Goal: Information Seeking & Learning: Learn about a topic

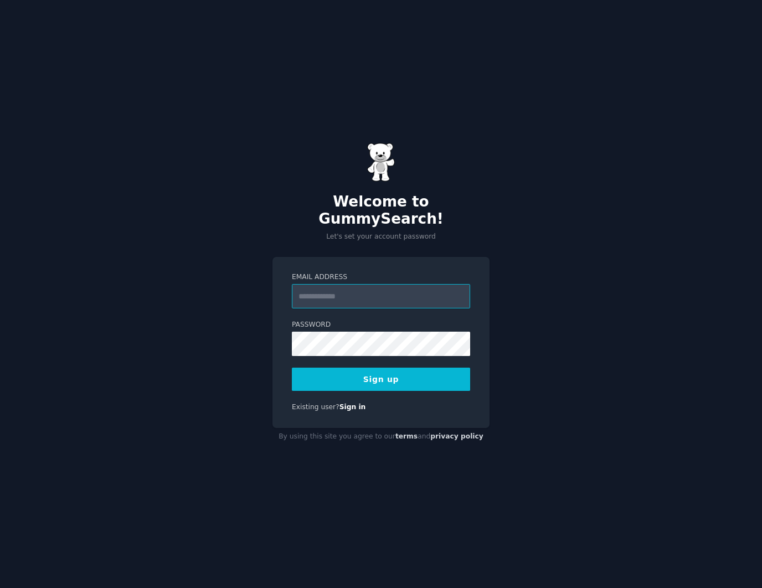
type input "*"
type input "**********"
click at [382, 371] on button "Sign up" at bounding box center [381, 379] width 178 height 23
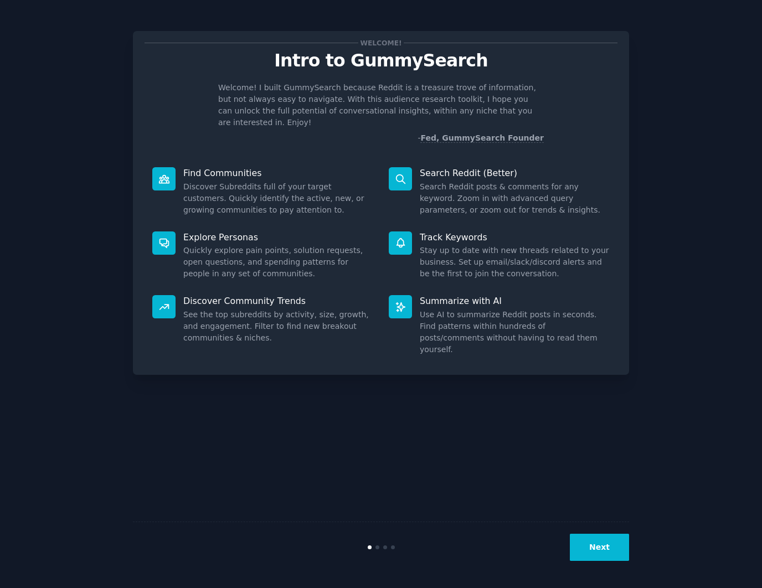
click at [620, 545] on button "Next" at bounding box center [599, 547] width 59 height 27
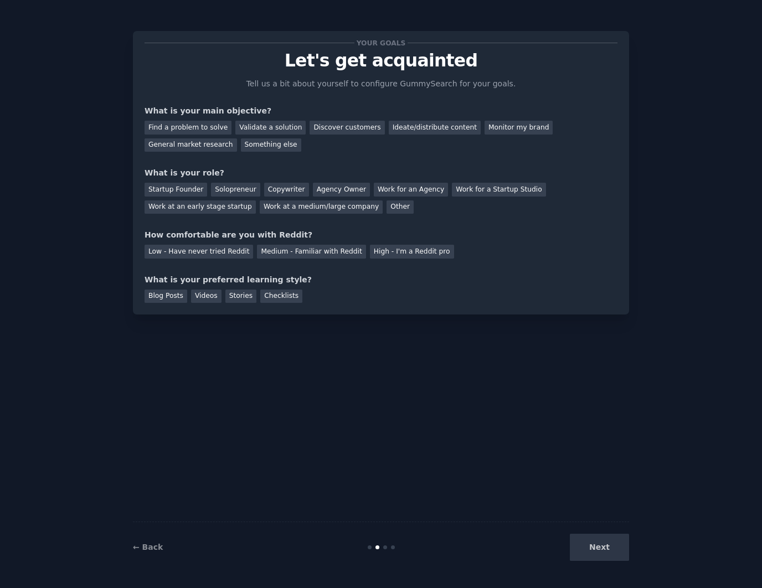
click at [611, 546] on div "Next" at bounding box center [547, 547] width 166 height 27
click at [606, 546] on div "Next" at bounding box center [547, 547] width 166 height 27
click at [209, 121] on div "Find a problem to solve" at bounding box center [188, 128] width 87 height 14
click at [167, 192] on div "Startup Founder" at bounding box center [176, 190] width 63 height 14
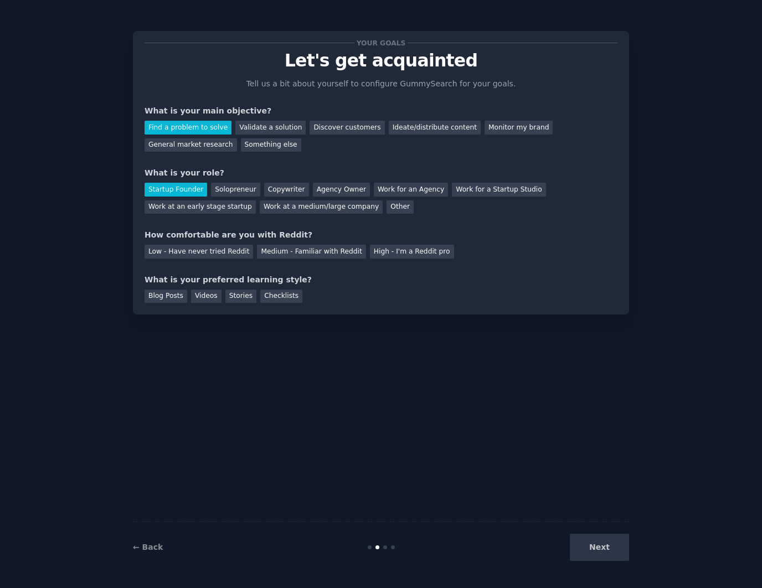
click at [241, 179] on div "Startup Founder Solopreneur Copywriter Agency Owner Work for an Agency Work for…" at bounding box center [381, 196] width 473 height 35
click at [234, 187] on div "Solopreneur" at bounding box center [235, 190] width 49 height 14
click at [327, 255] on div "Medium - Familiar with Reddit" at bounding box center [311, 252] width 109 height 14
click at [158, 296] on div "Blog Posts" at bounding box center [166, 297] width 43 height 14
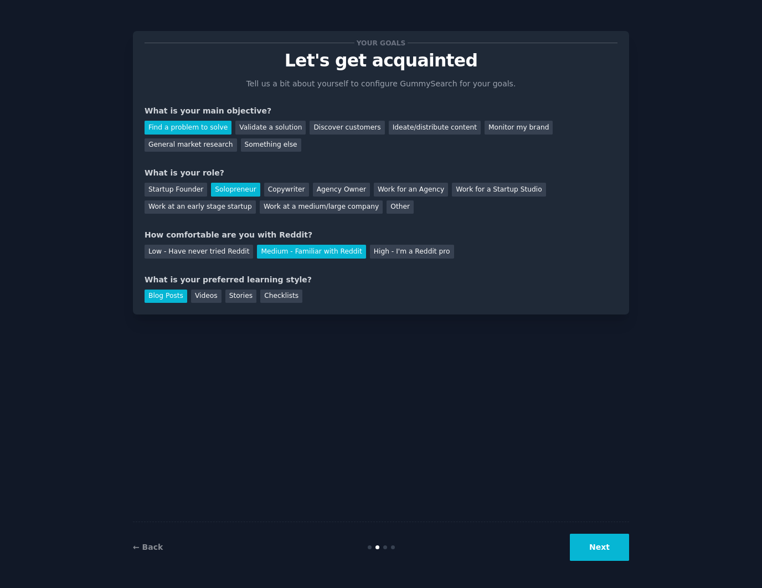
drag, startPoint x: 595, startPoint y: 548, endPoint x: 584, endPoint y: 545, distance: 11.6
click at [595, 548] on button "Next" at bounding box center [599, 547] width 59 height 27
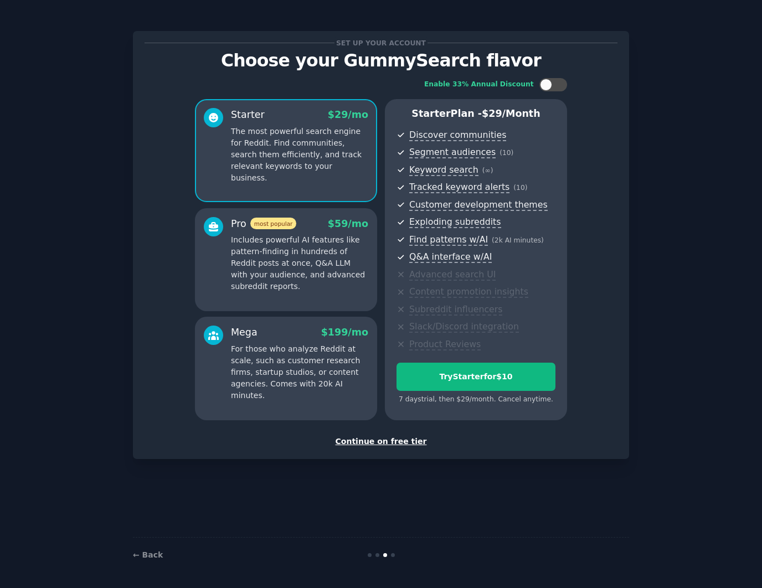
click at [382, 439] on div "Continue on free tier" at bounding box center [381, 442] width 473 height 12
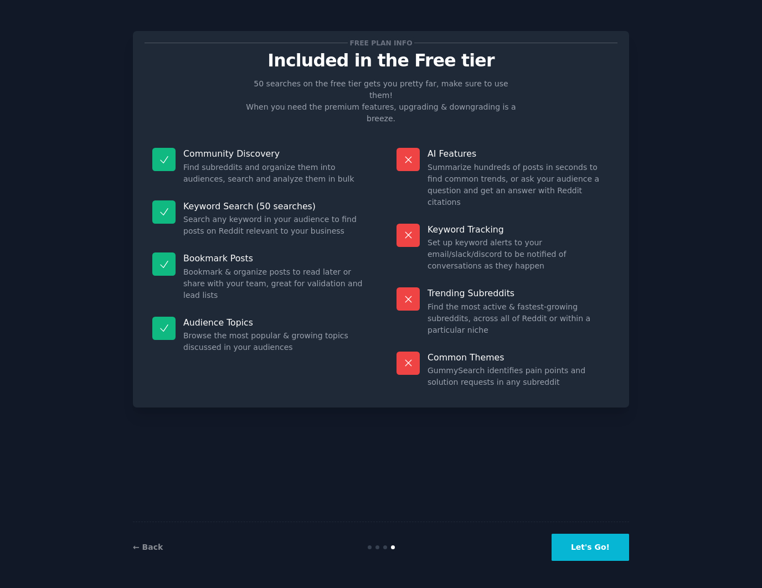
click at [585, 551] on button "Let's Go!" at bounding box center [591, 547] width 78 height 27
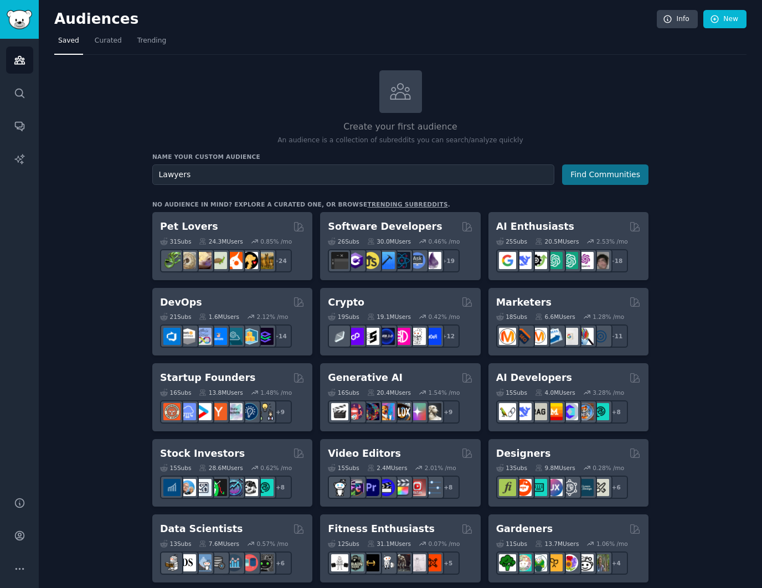
type input "Lawyers"
click at [596, 177] on button "Find Communities" at bounding box center [605, 175] width 86 height 20
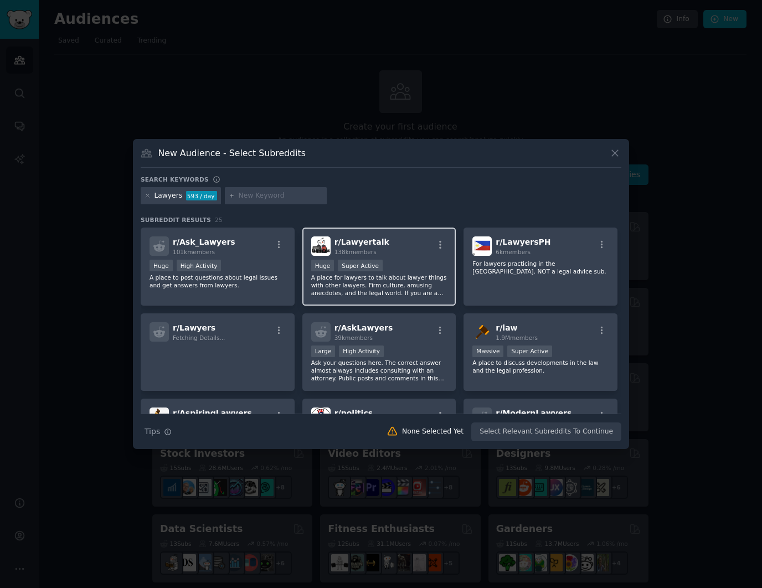
click at [408, 252] on div "r/ Lawyertalk 138k members" at bounding box center [379, 246] width 136 height 19
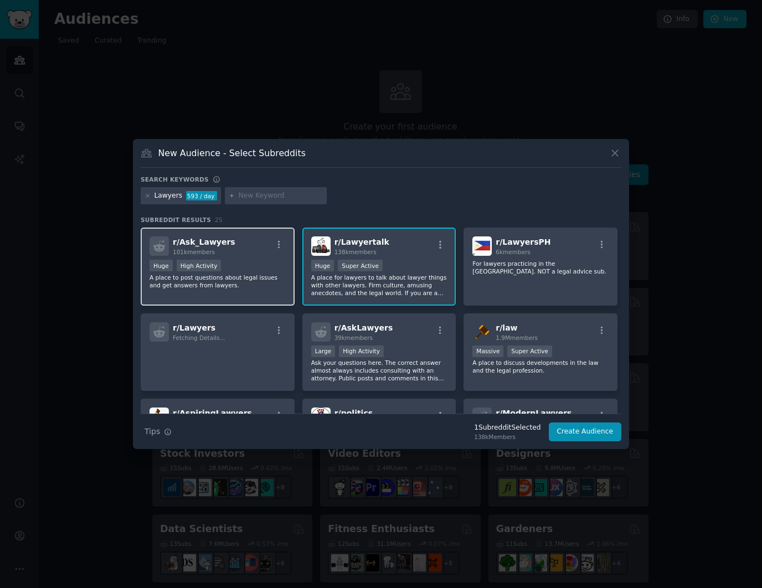
click at [270, 271] on div "Huge High Activity" at bounding box center [218, 267] width 136 height 14
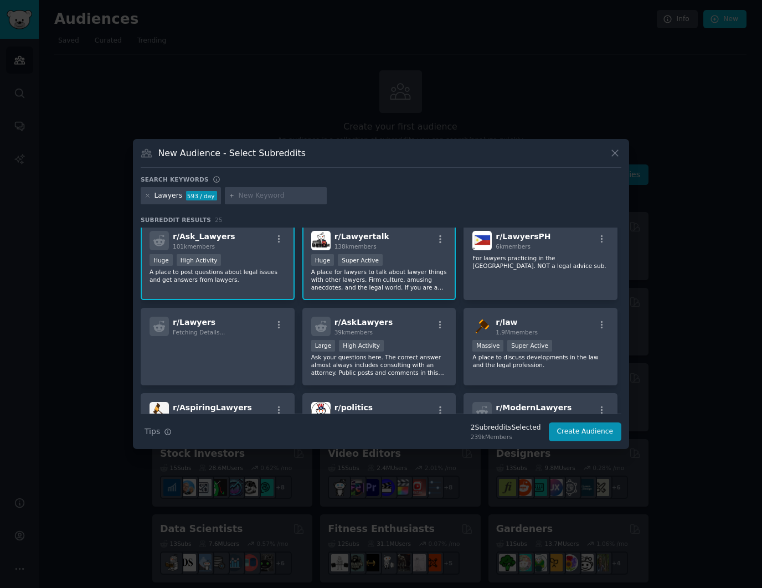
scroll to position [11, 0]
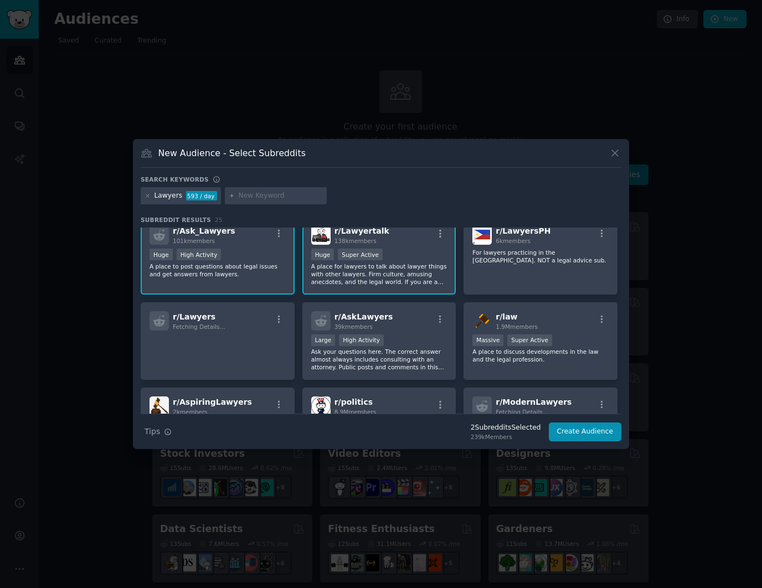
click at [258, 196] on input "text" at bounding box center [281, 196] width 84 height 10
type input "direito"
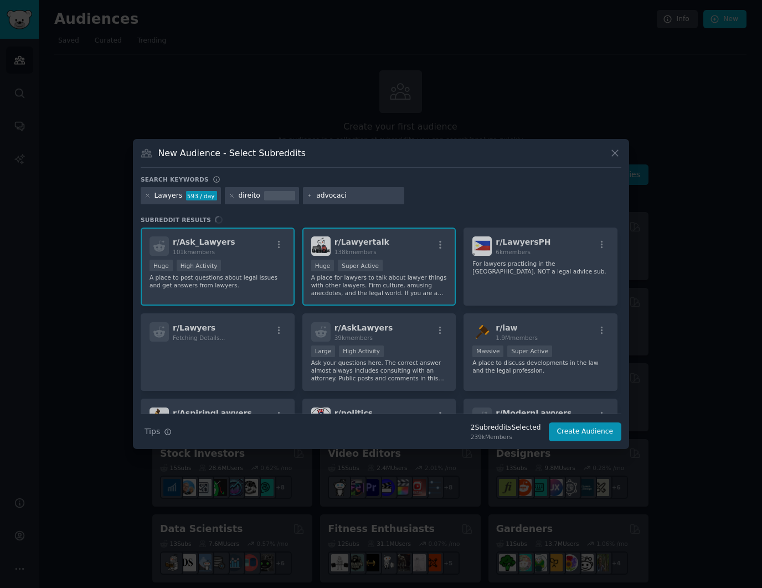
type input "advocacia"
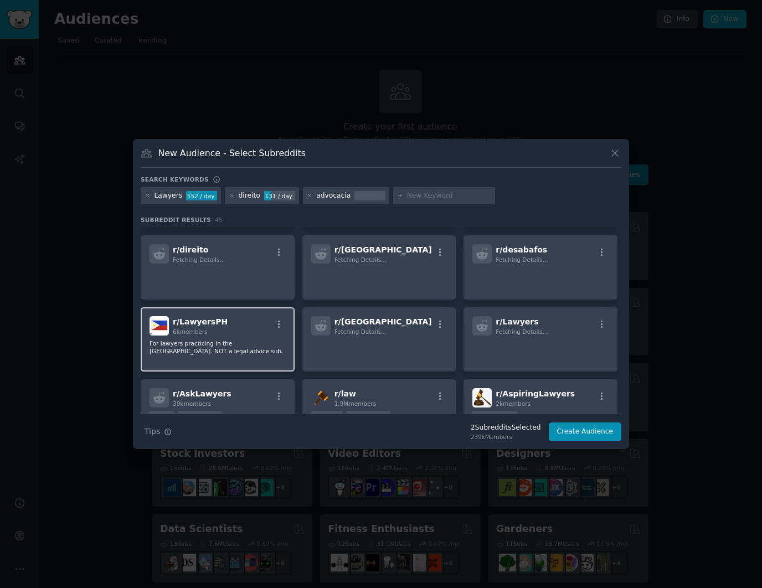
scroll to position [124, 0]
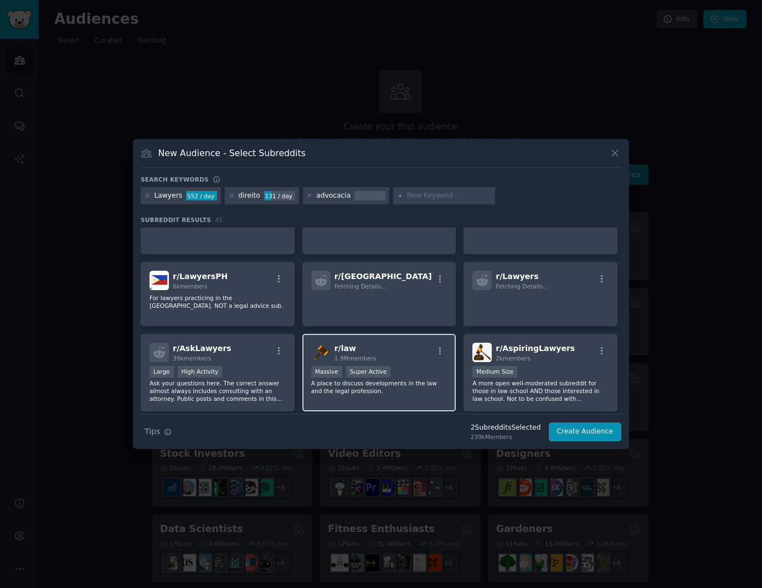
click at [342, 350] on span "r/ law" at bounding box center [346, 348] width 22 height 9
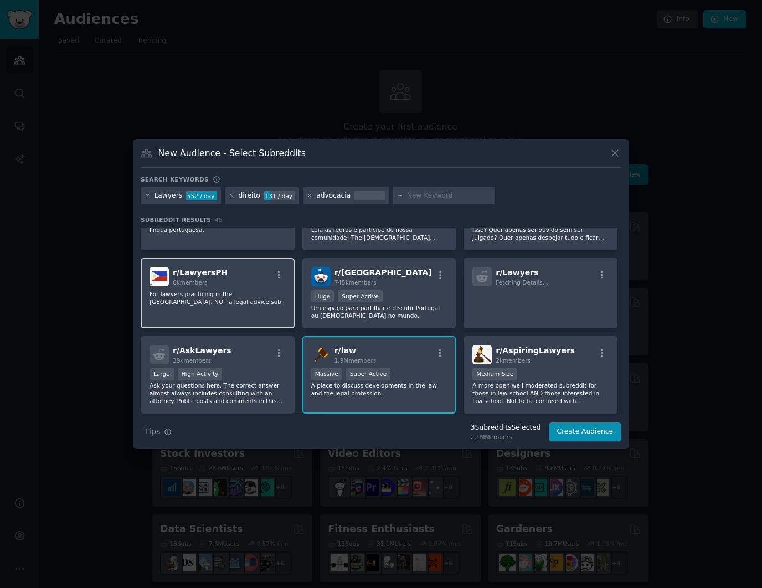
scroll to position [146, 0]
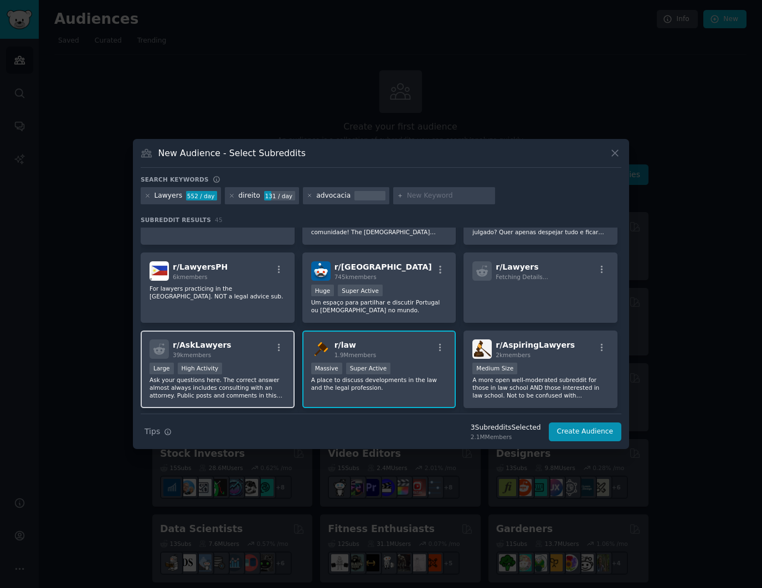
click at [265, 372] on div ">= 80th percentile for submissions / day Large High Activity" at bounding box center [218, 370] width 136 height 14
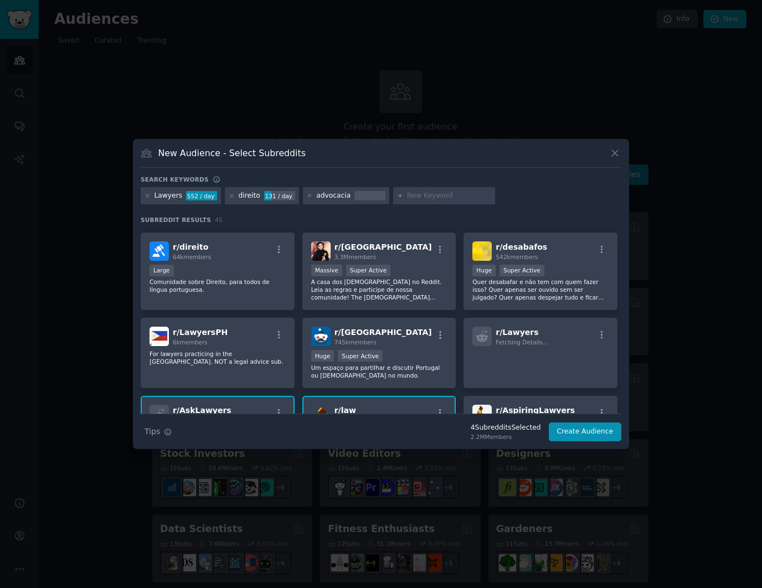
scroll to position [0, 0]
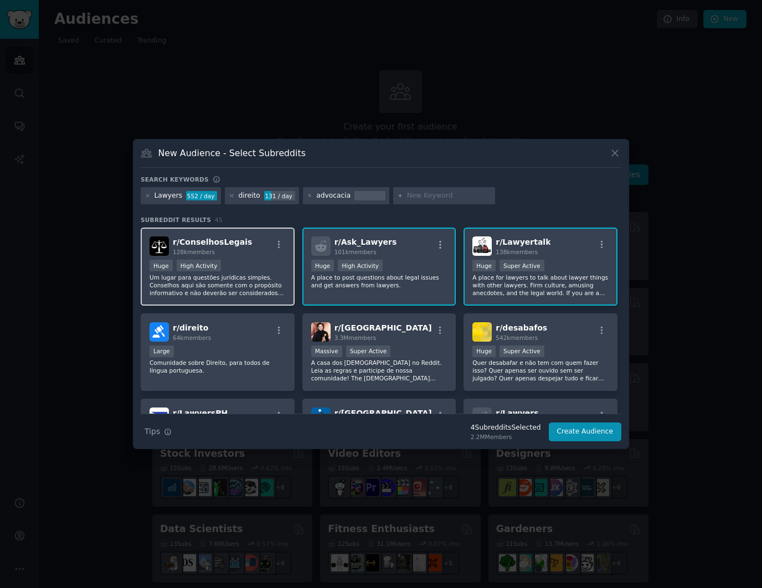
click at [251, 261] on div "Huge High Activity" at bounding box center [218, 267] width 136 height 14
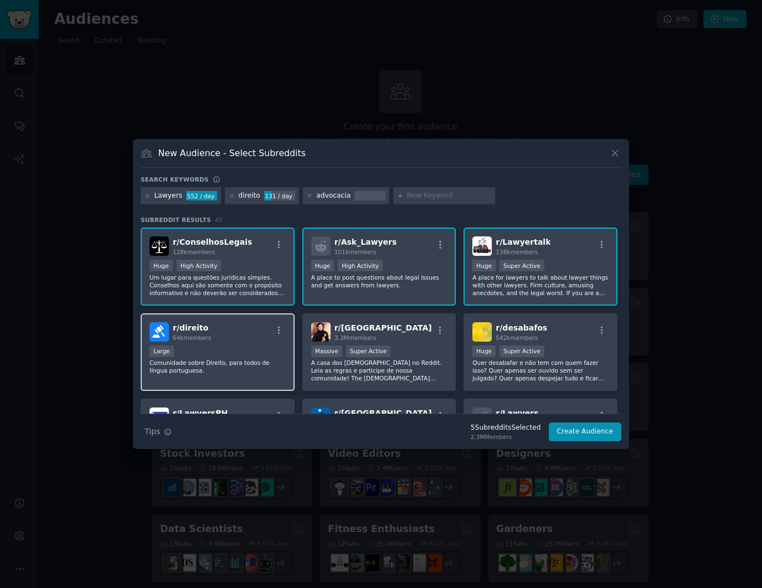
click at [259, 374] on div "r/ direito 64k members Large Comunidade sobre Direito, para todos de língua por…" at bounding box center [218, 352] width 154 height 78
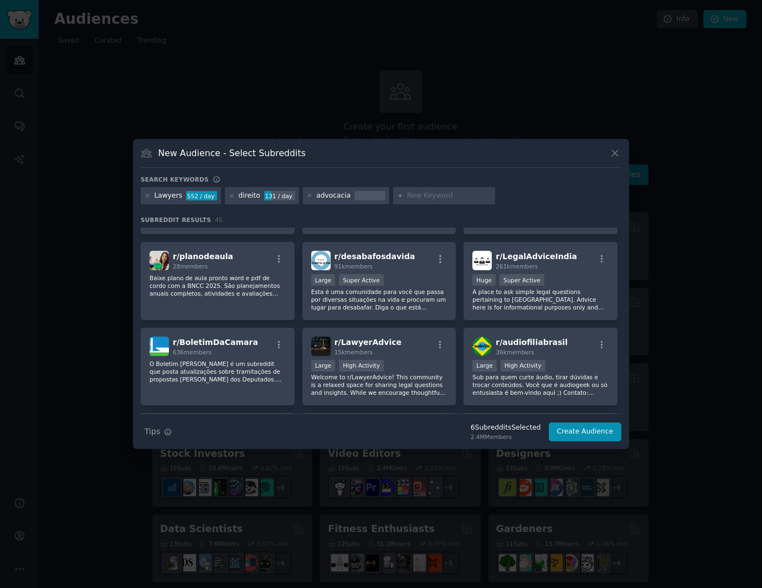
scroll to position [614, 0]
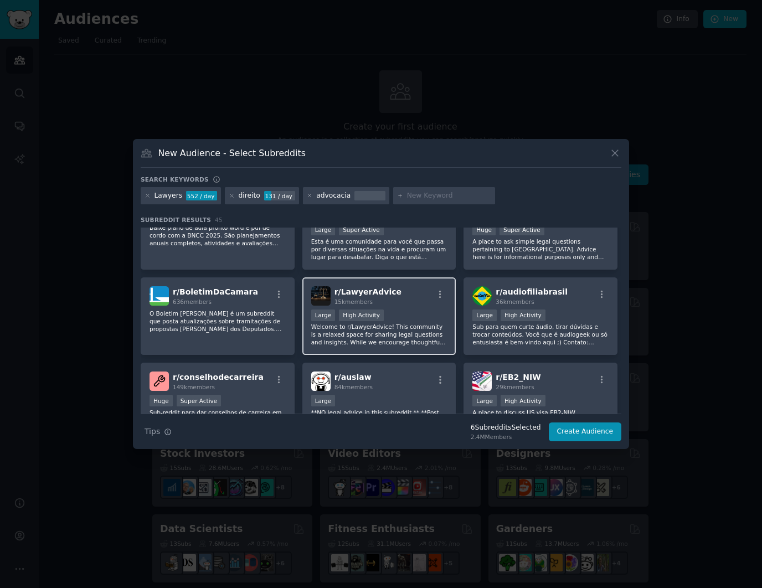
click at [404, 297] on div "r/ LawyerAdvice 15k members" at bounding box center [379, 295] width 136 height 19
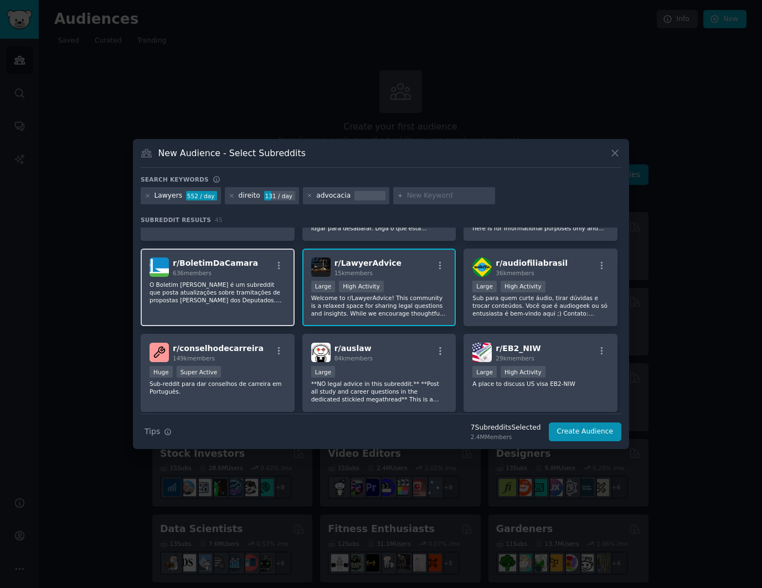
scroll to position [648, 0]
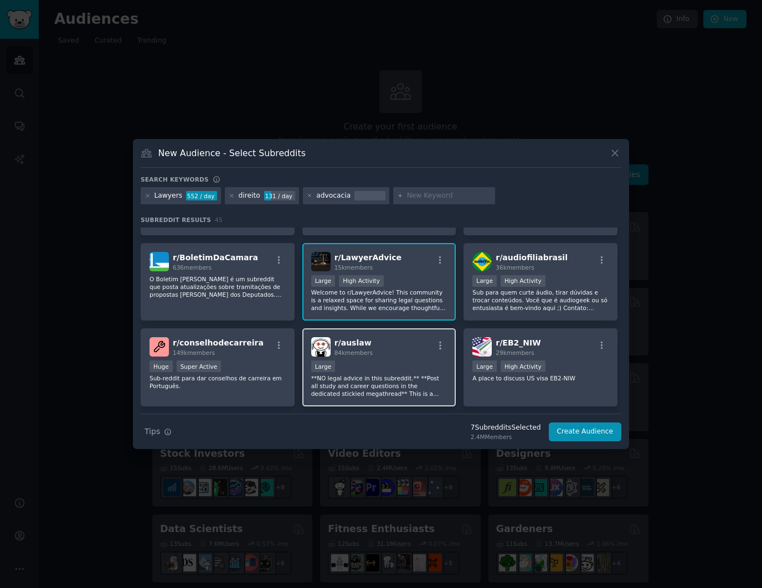
click at [373, 361] on div "Large" at bounding box center [379, 368] width 136 height 14
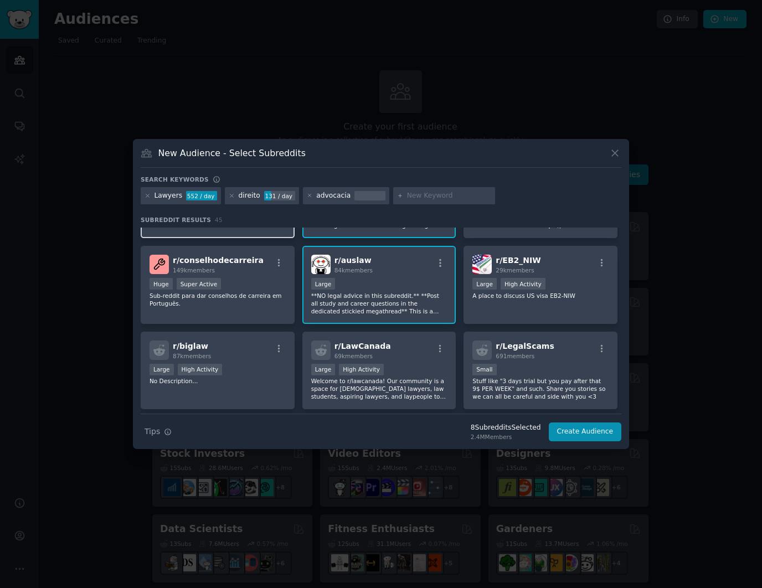
scroll to position [736, 0]
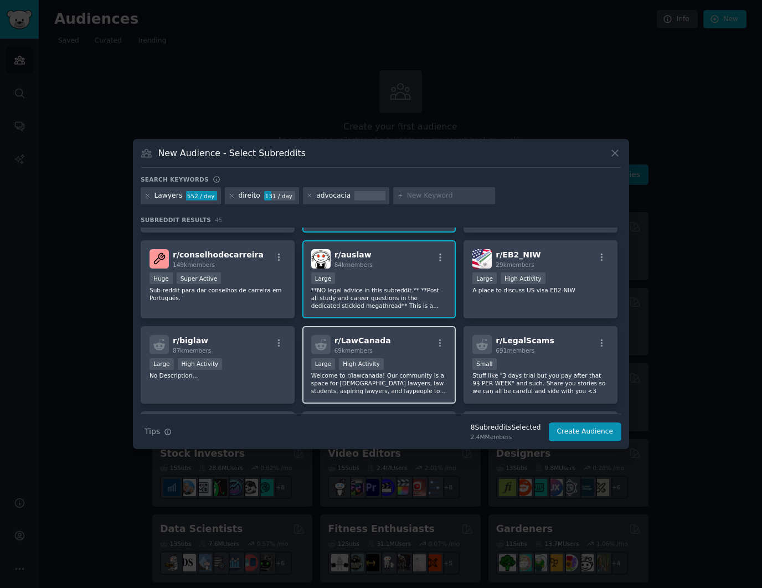
click at [390, 350] on div "r/ LawCanada 69k members Large High Activity Welcome to r/lawcanada! Our commun…" at bounding box center [379, 365] width 154 height 78
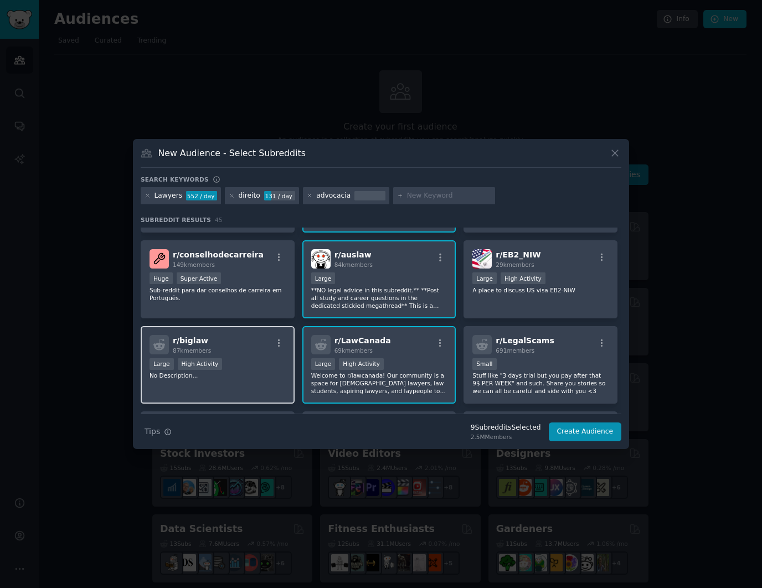
scroll to position [828, 0]
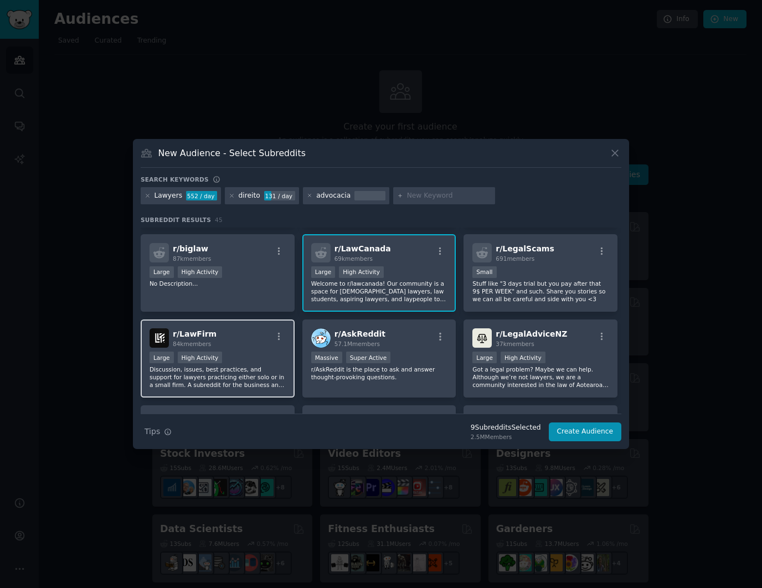
click at [242, 343] on div "r/ LawFirm 84k members Large High Activity Discussion, issues, best practices, …" at bounding box center [218, 359] width 154 height 78
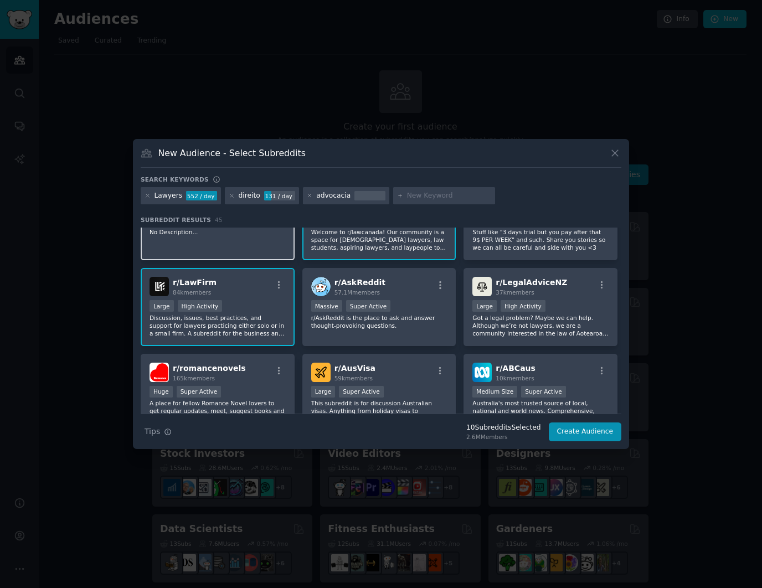
scroll to position [886, 0]
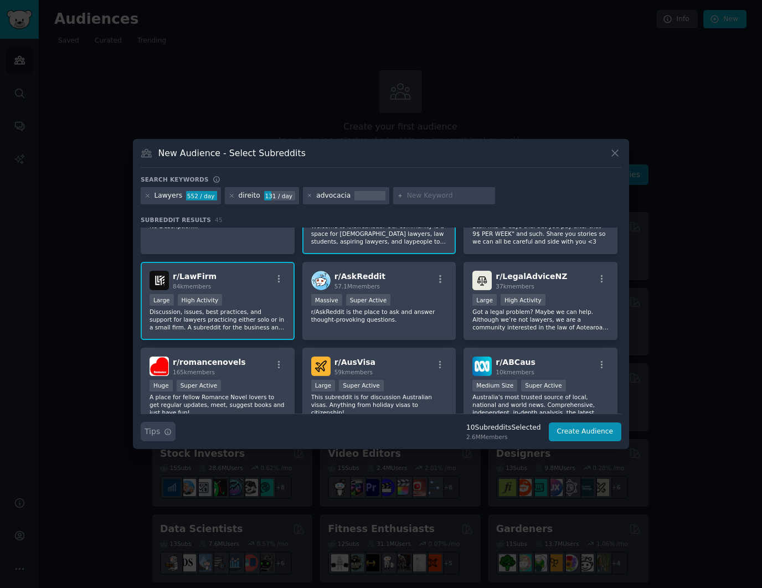
click at [166, 432] on icon "button" at bounding box center [168, 432] width 8 height 8
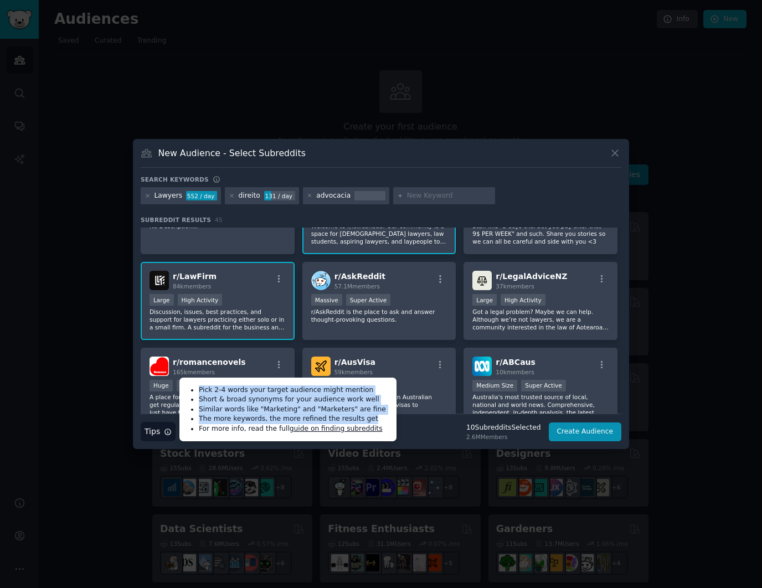
drag, startPoint x: 200, startPoint y: 388, endPoint x: 383, endPoint y: 414, distance: 184.7
click at [383, 414] on ul "Pick 2-4 words your target audience might mention Short & broad synonyms for yo…" at bounding box center [287, 410] width 209 height 56
copy ul "Pick 2-4 words your target audience might mention Short & broad synonyms for yo…"
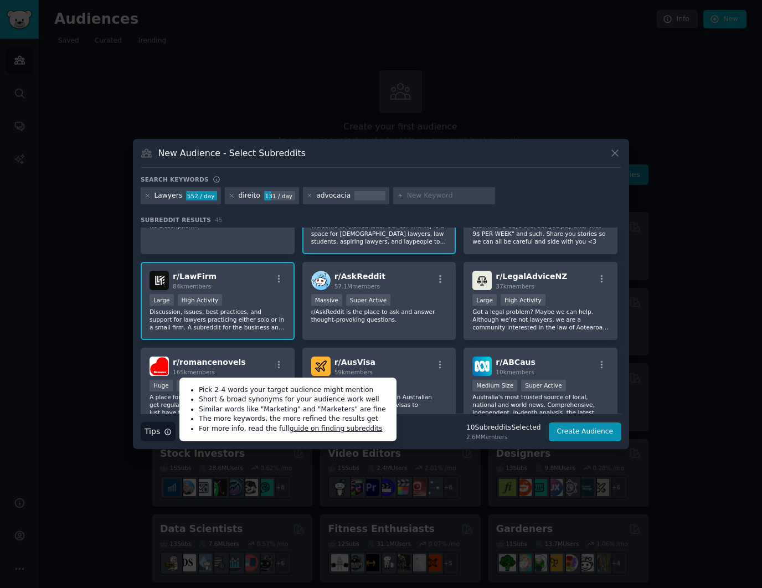
click at [413, 194] on input "text" at bounding box center [449, 196] width 84 height 10
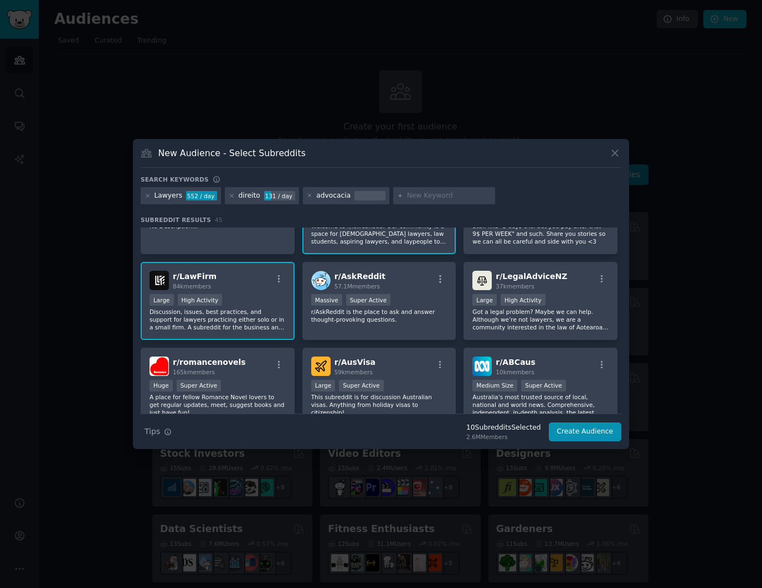
paste input "attorney"
type input "attorney"
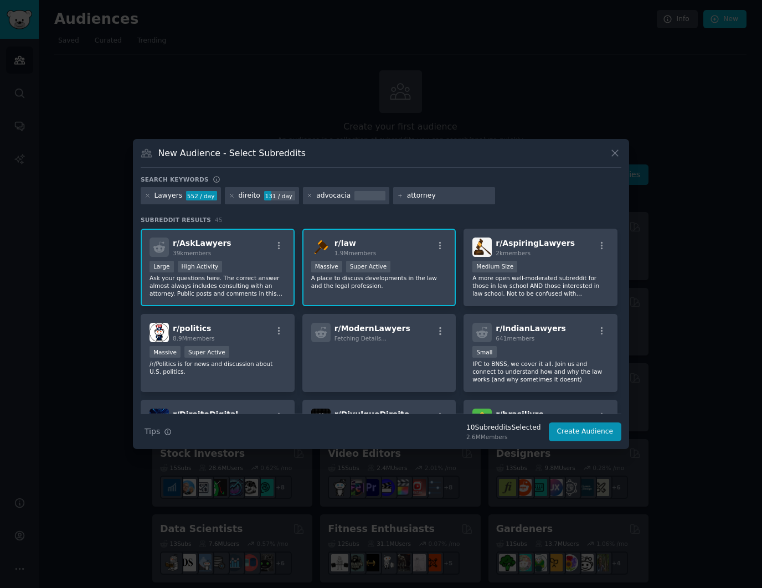
scroll to position [0, 0]
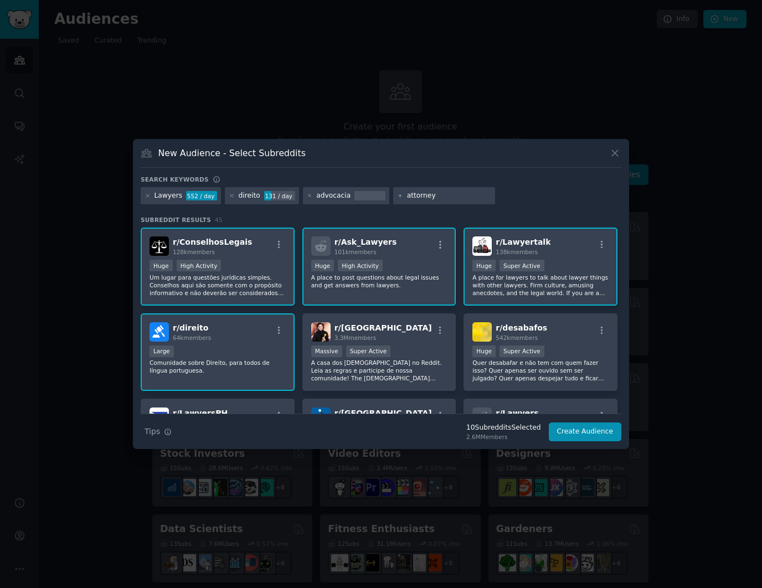
click at [499, 209] on div "Search keywords Lawyers 552 / day direito 131 / day advocacia attorney Subreddi…" at bounding box center [381, 309] width 481 height 266
click at [441, 198] on input "attorney" at bounding box center [449, 196] width 84 height 10
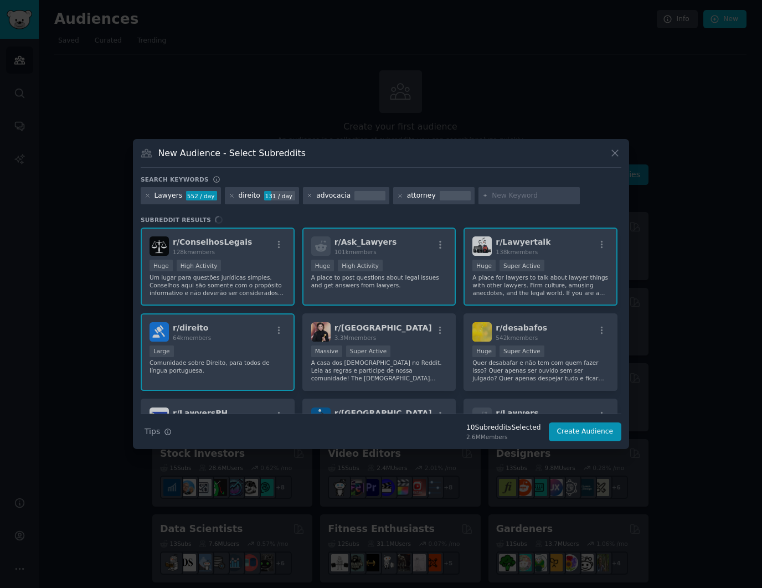
type input "jurídico"
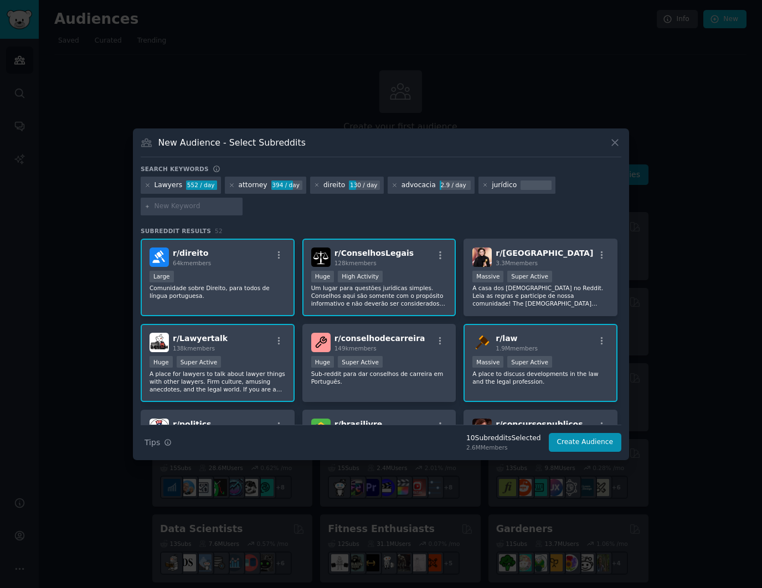
paste input "litigation"
type input "litigation"
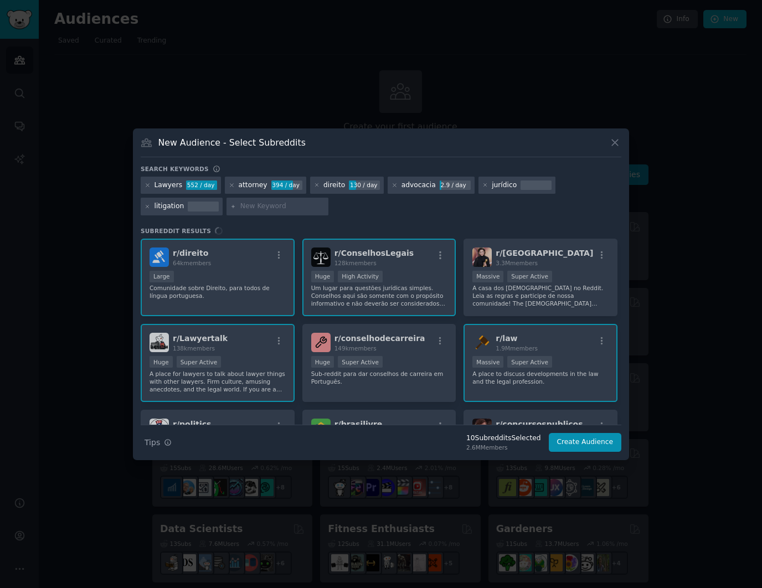
paste input "jurisprudência"
type input "jurisprudência"
click at [296, 217] on div "Lawyers 552 / day attorney 394 / day direito 130 / day advocacia 2.9 / day jurí…" at bounding box center [381, 198] width 481 height 43
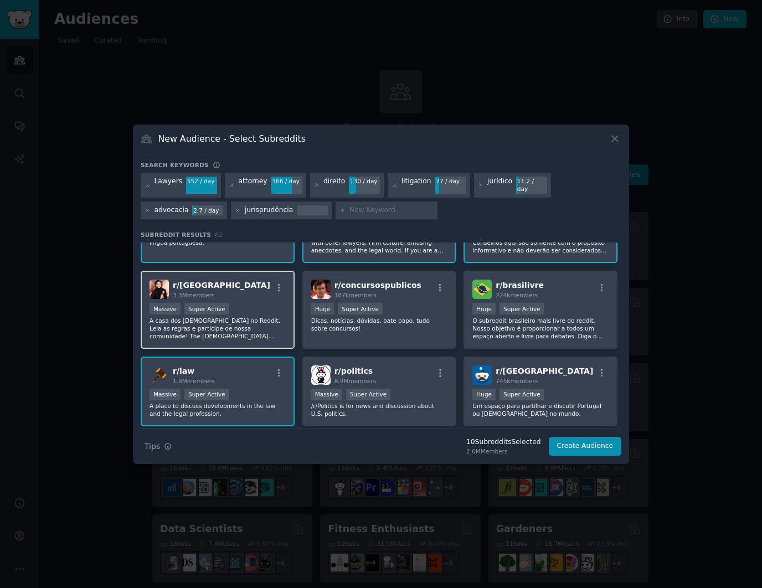
scroll to position [63, 0]
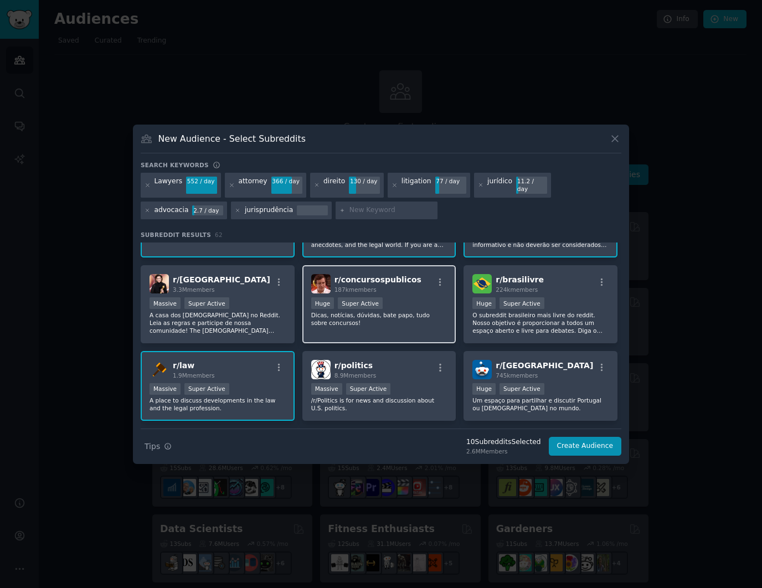
click at [333, 318] on p "Dicas, notícias, dúvidas, bate papo, tudo sobre concursos!" at bounding box center [379, 319] width 136 height 16
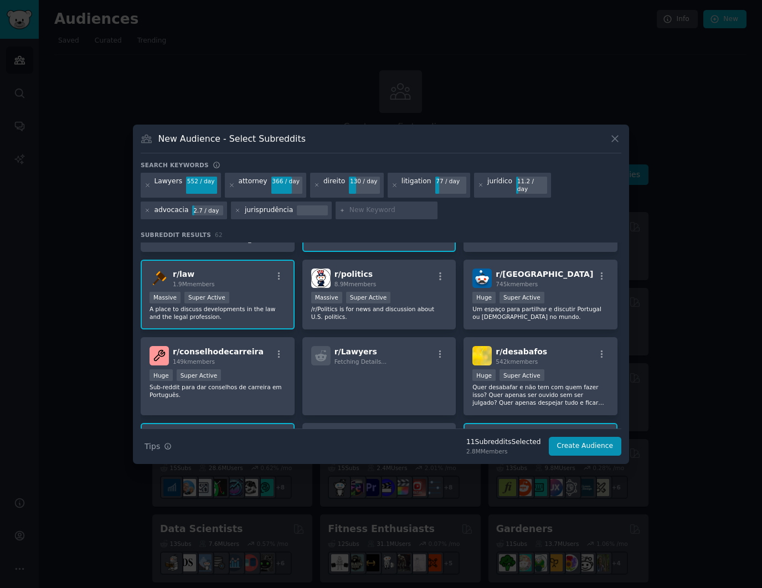
scroll to position [239, 0]
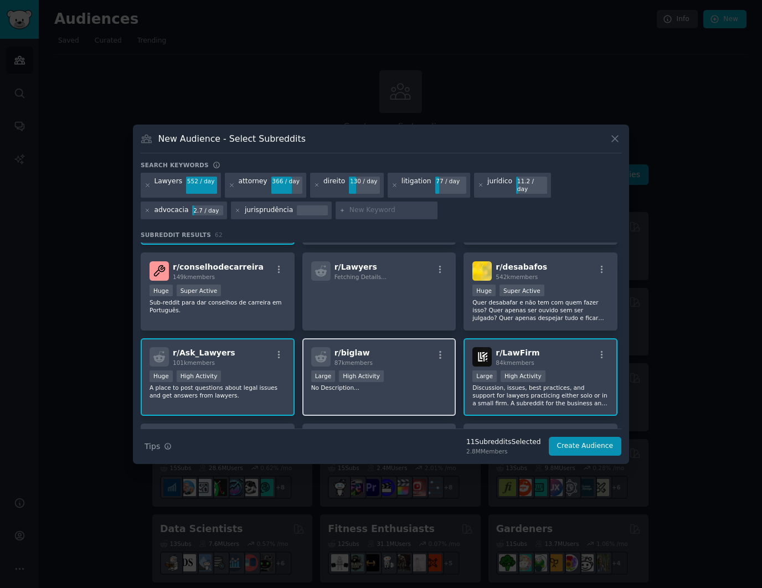
click at [419, 371] on div "Large High Activity" at bounding box center [379, 378] width 136 height 14
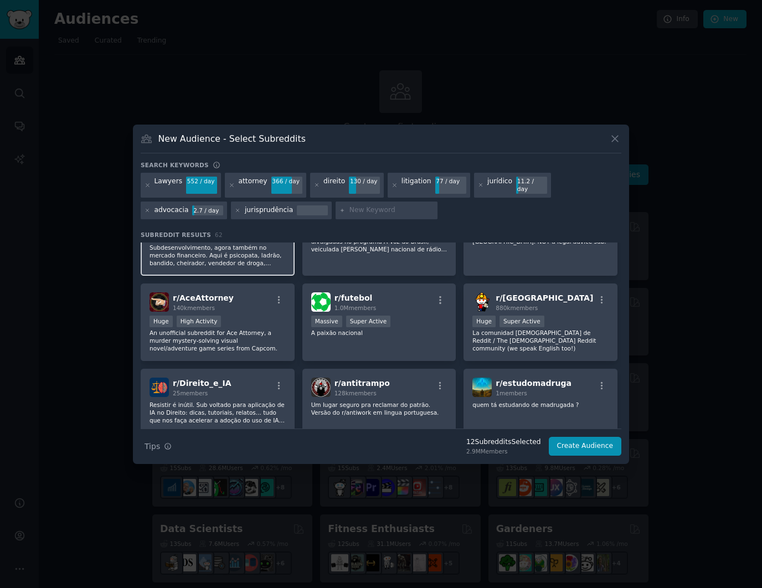
scroll to position [496, 0]
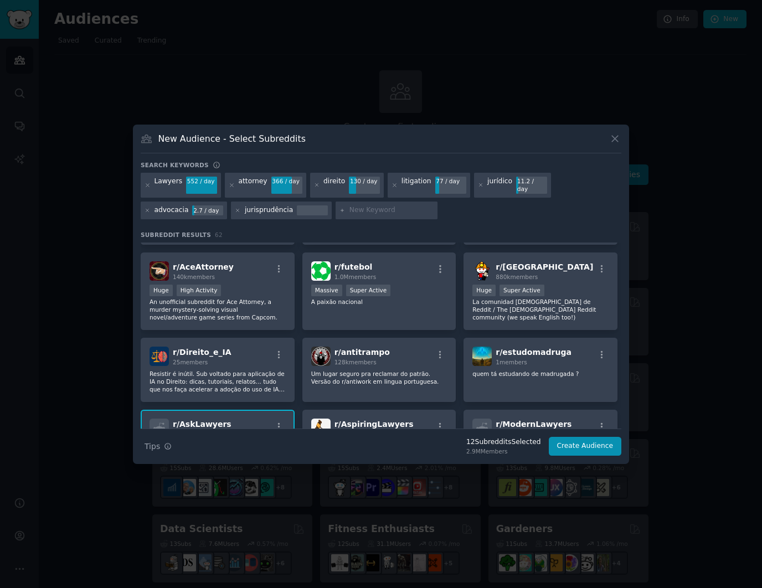
click at [383, 210] on input "text" at bounding box center [391, 210] width 84 height 10
type input "artificial intelligence"
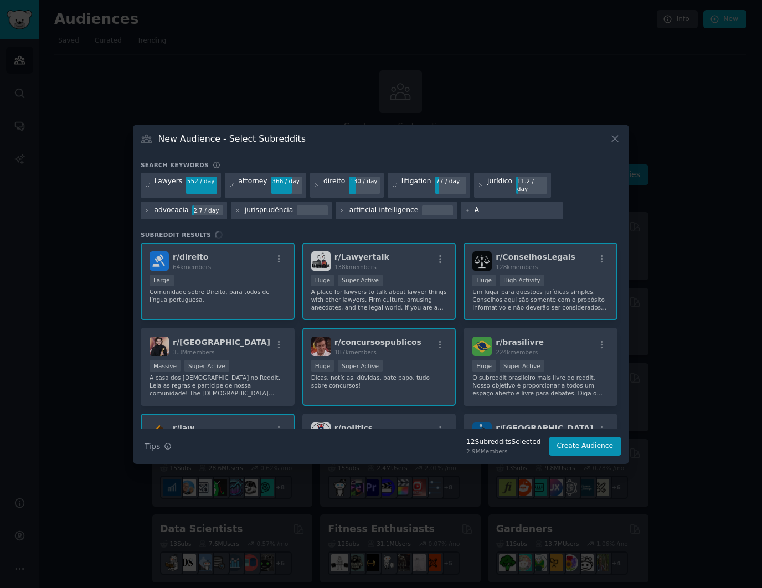
type input "AI"
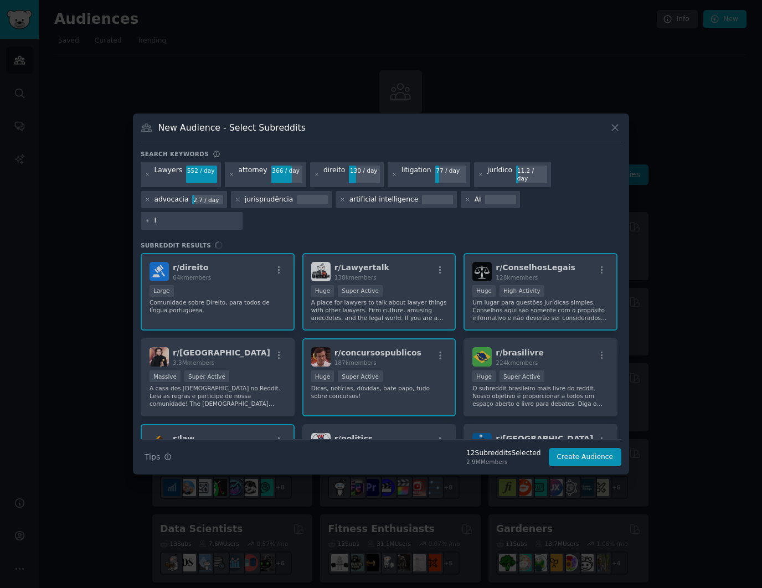
type input "IA"
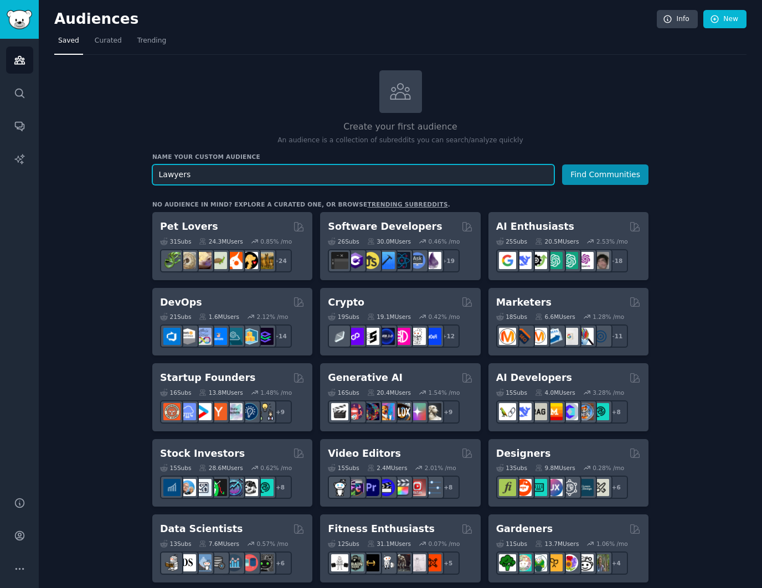
click at [268, 181] on input "Lawyers" at bounding box center [353, 175] width 402 height 20
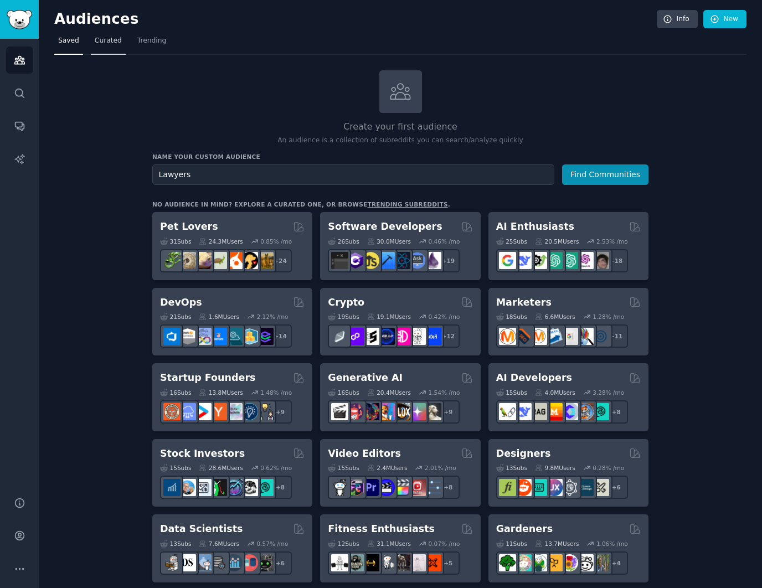
click at [113, 46] on link "Curated" at bounding box center [108, 43] width 35 height 23
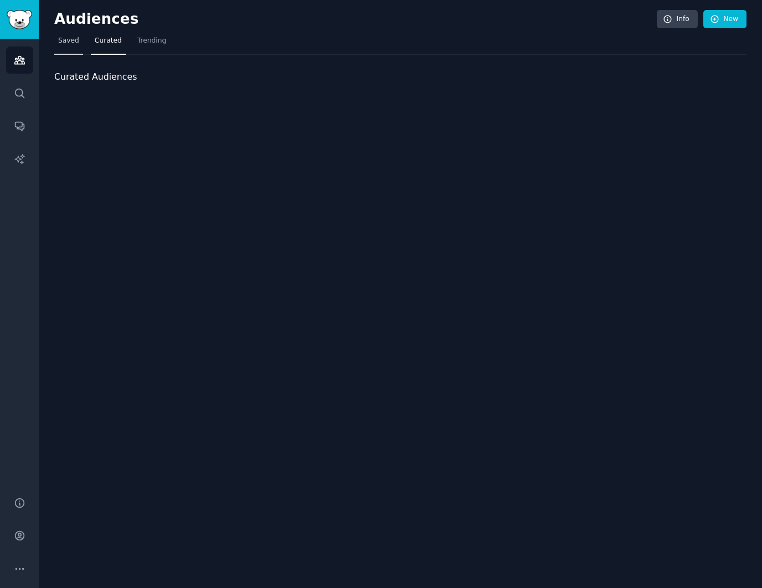
click at [63, 43] on span "Saved" at bounding box center [68, 41] width 21 height 10
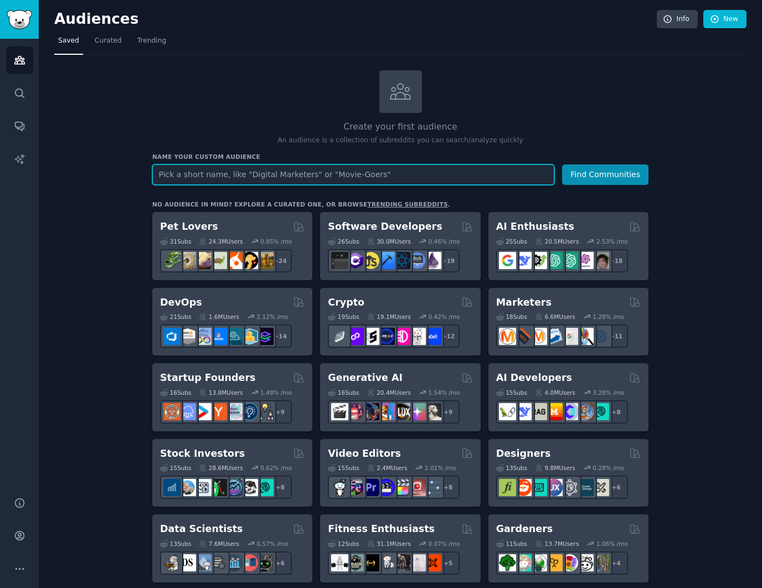
paste input "lawyer"
type input "lawyer"
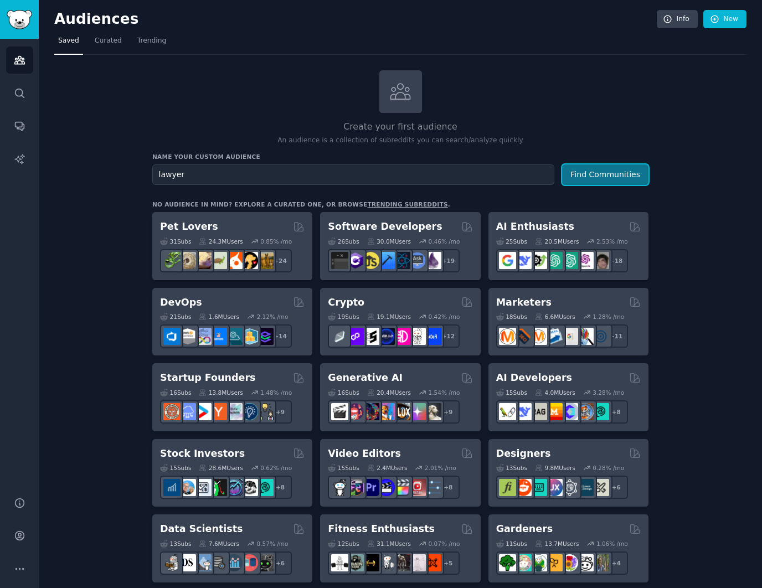
click at [629, 180] on button "Find Communities" at bounding box center [605, 175] width 86 height 20
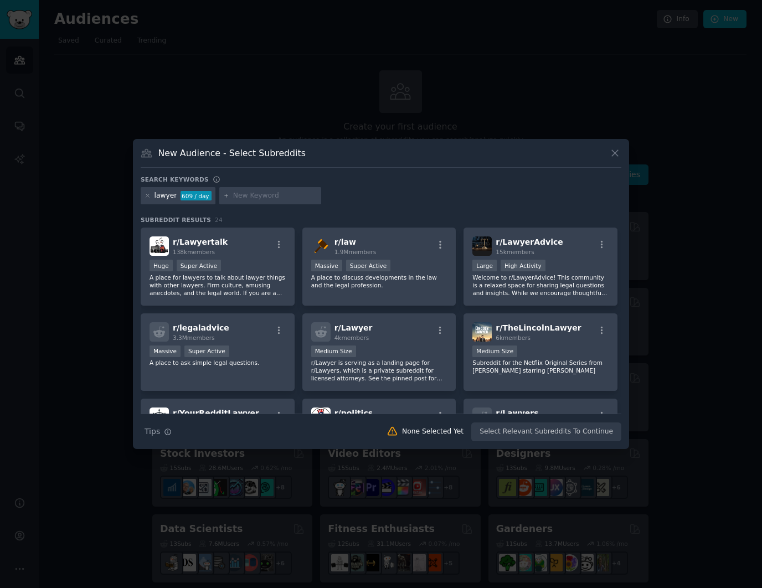
click at [263, 196] on input "text" at bounding box center [275, 196] width 84 height 10
paste input "attorney"
type input "attorney"
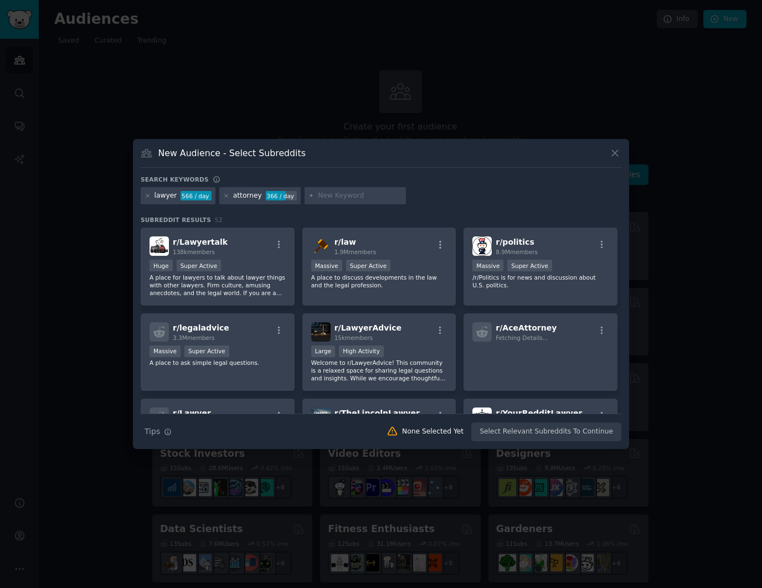
paste input "jurídico"
type input "jurídico"
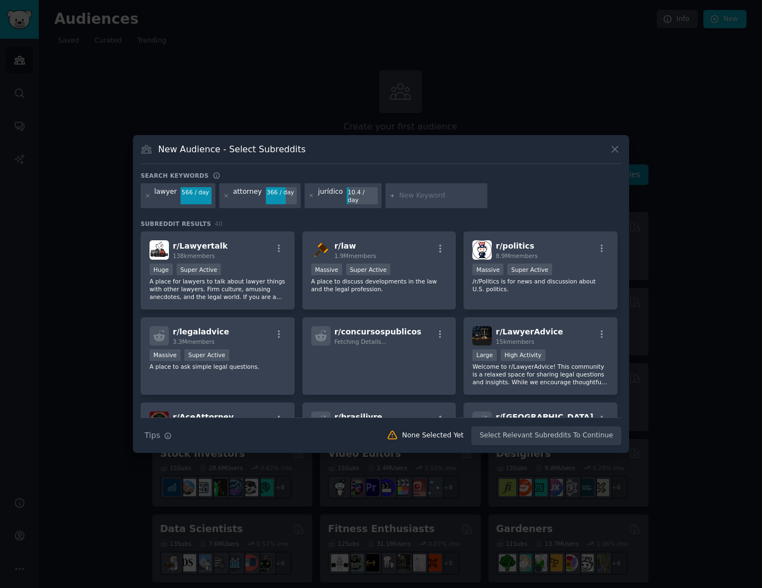
paste input "advogado"
type input "advogado"
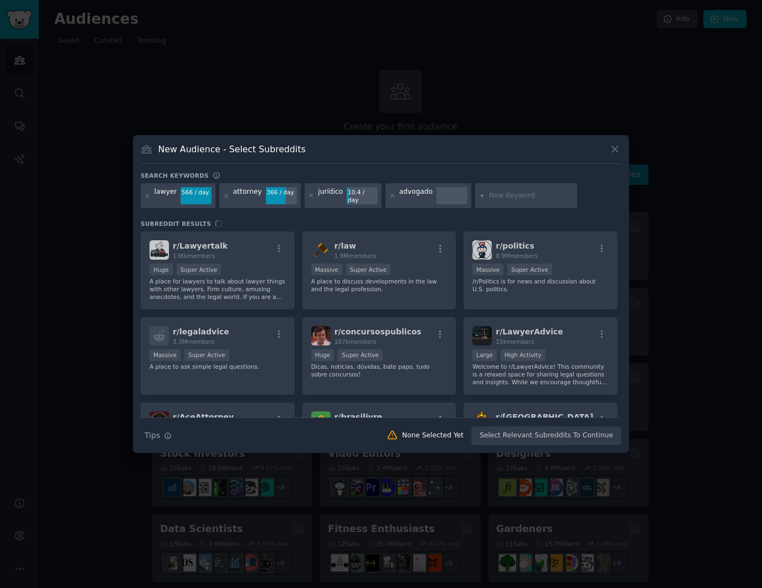
paste input "litigation"
type input "litigation"
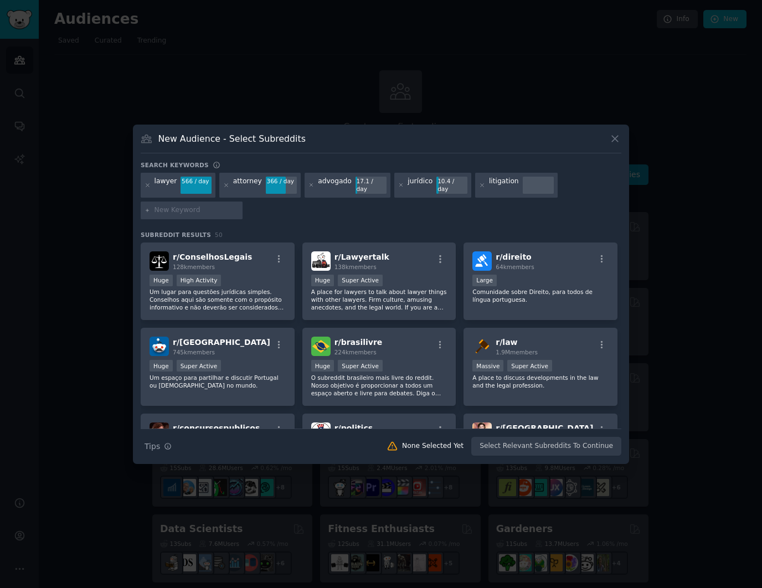
click at [183, 211] on input "text" at bounding box center [197, 210] width 84 height 10
paste input "jurisprudência"
type input "jurisprudência"
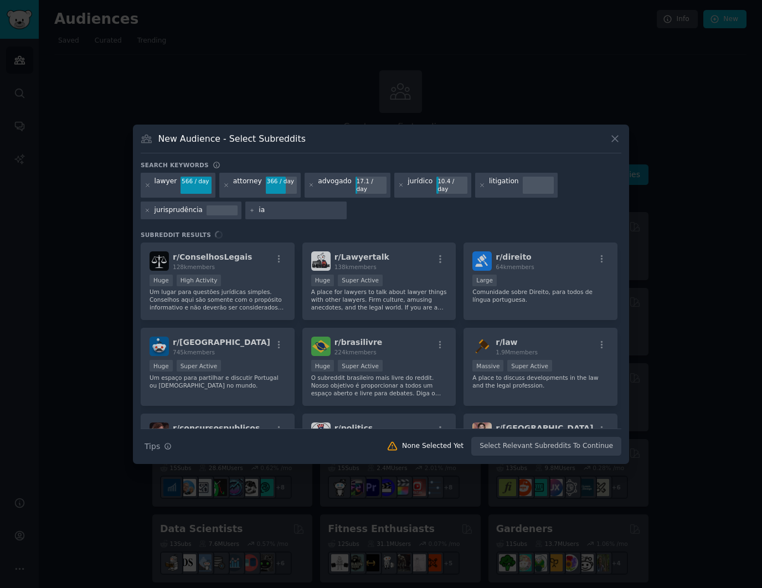
type input "i"
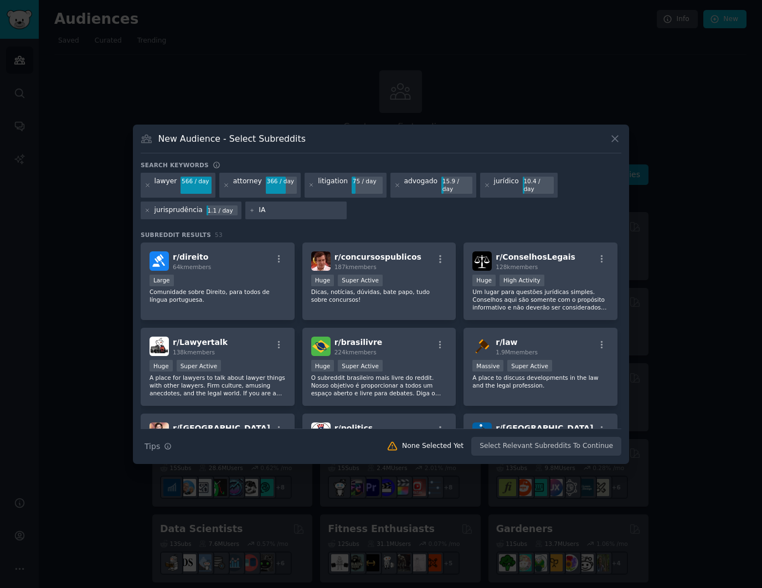
type input "I"
type input "a"
type input "AI"
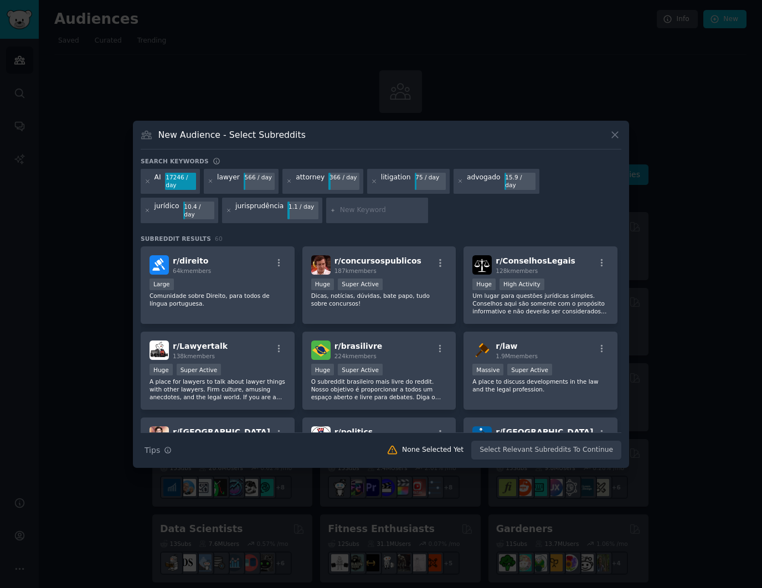
paste input "artificial intelligence"
type input "artificial intelligence"
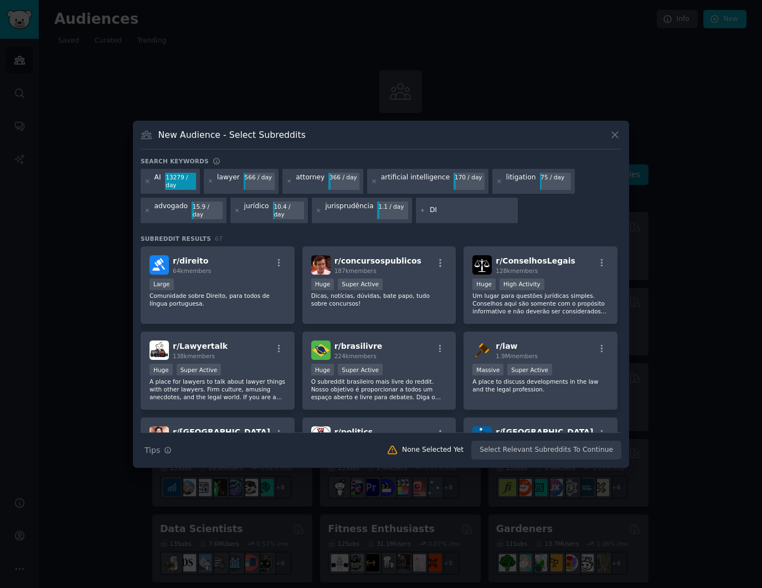
type input "D"
type input "direito"
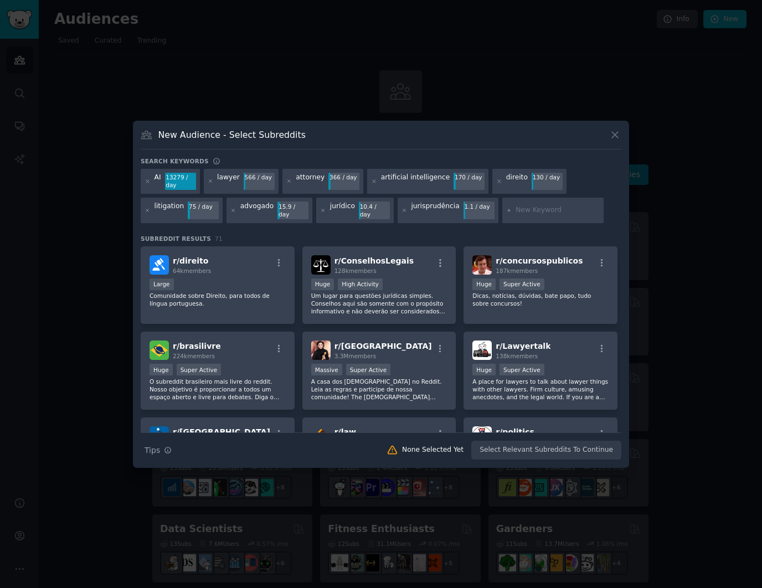
paste input "advocacia"
type input "advocacia"
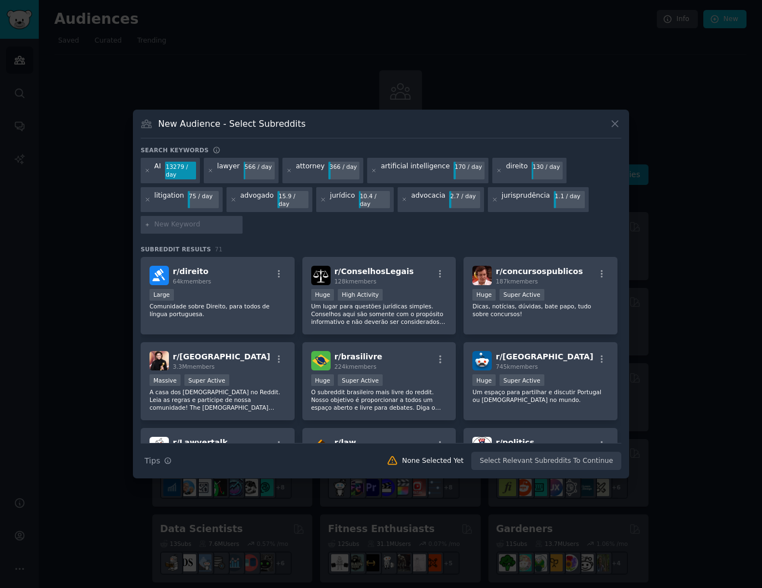
click at [306, 239] on div "Search keywords AI 13279 / day lawyer 566 / day attorney 366 / day artificial i…" at bounding box center [381, 308] width 481 height 325
click at [229, 279] on div "r/ direito 64k members" at bounding box center [218, 275] width 136 height 19
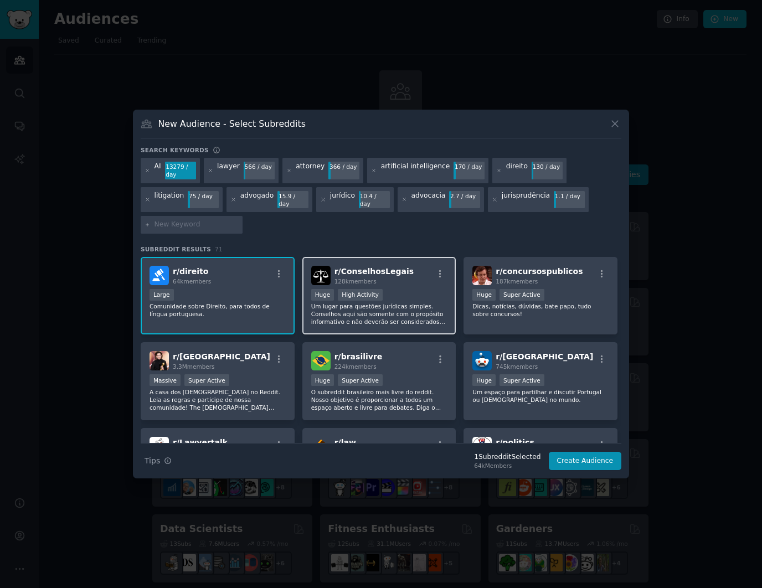
click at [417, 292] on div ">= 80th percentile for submissions / day Huge High Activity" at bounding box center [379, 296] width 136 height 14
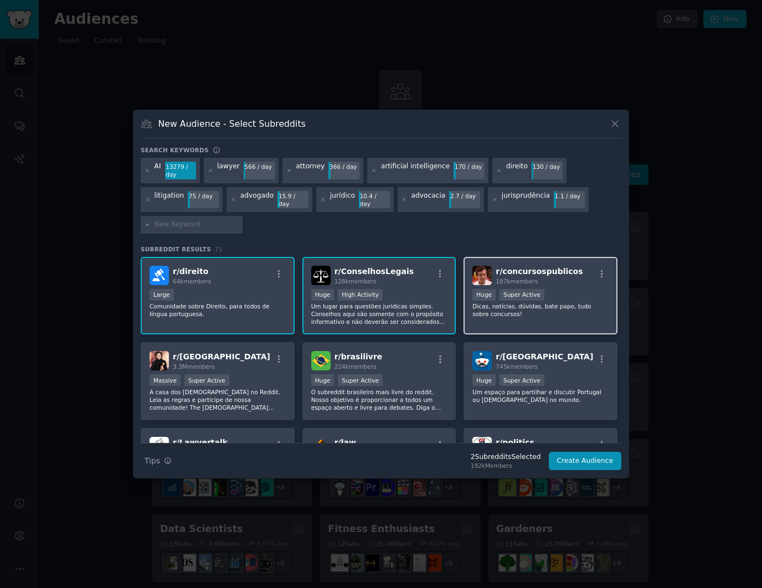
click at [585, 290] on div ">= 95th percentile for submissions / day Huge Super Active" at bounding box center [540, 296] width 136 height 14
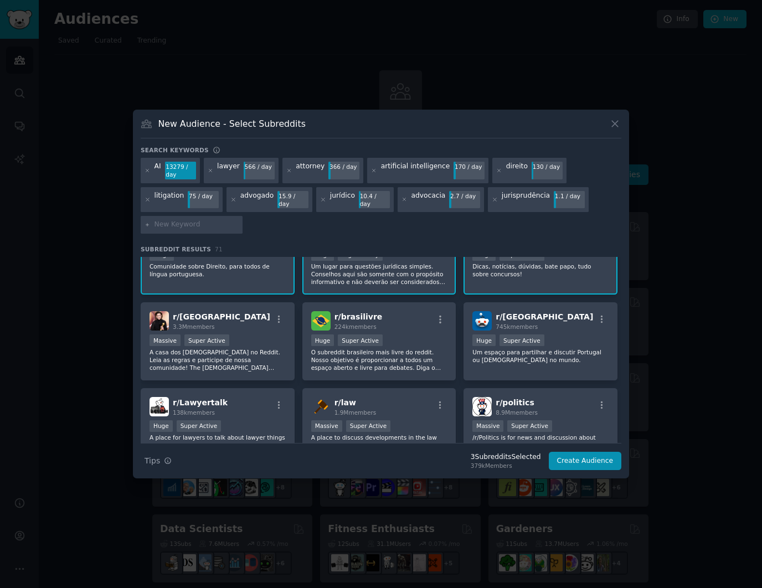
scroll to position [45, 0]
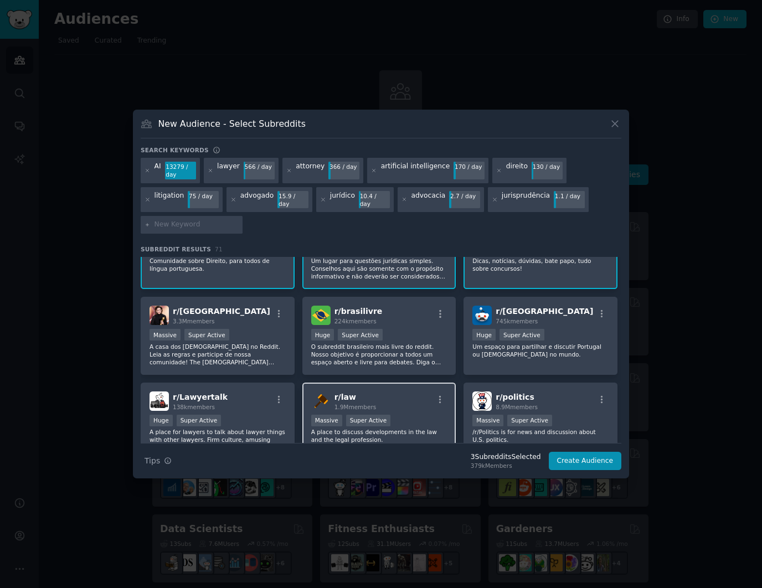
click at [389, 403] on div "r/ law 1.9M members" at bounding box center [379, 401] width 136 height 19
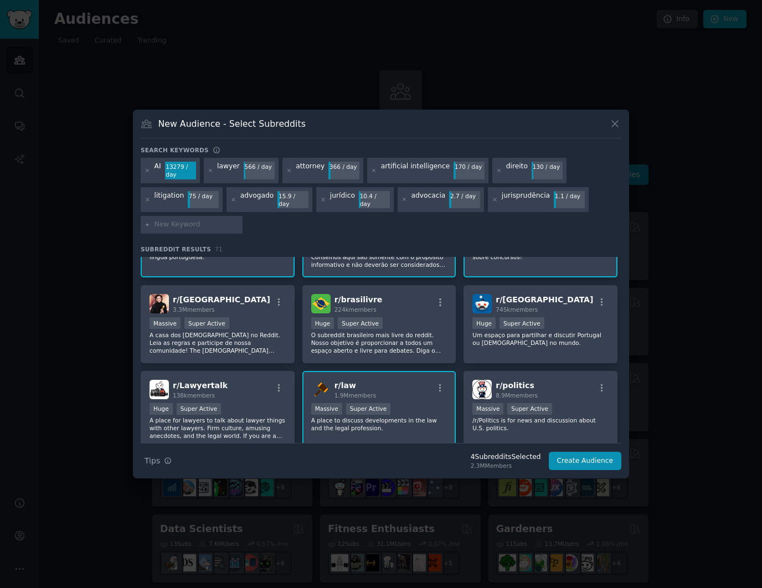
scroll to position [69, 0]
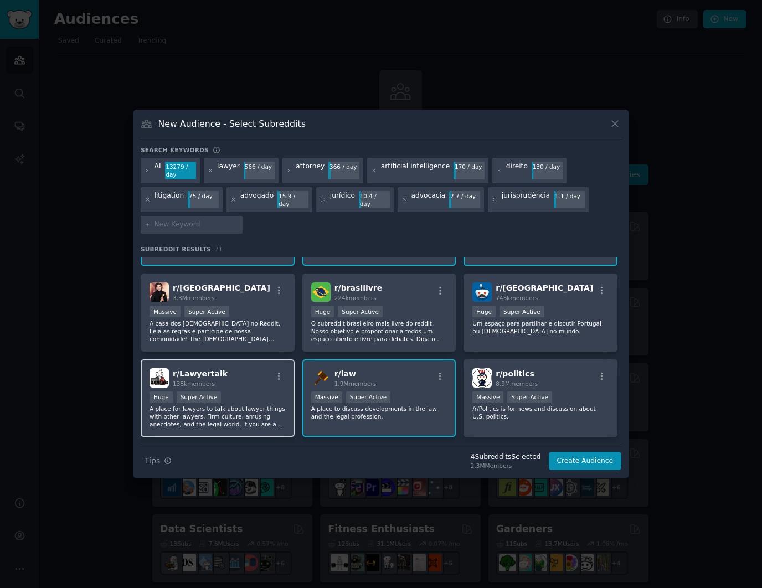
click at [249, 376] on div "r/ Lawyertalk 138k members" at bounding box center [218, 377] width 136 height 19
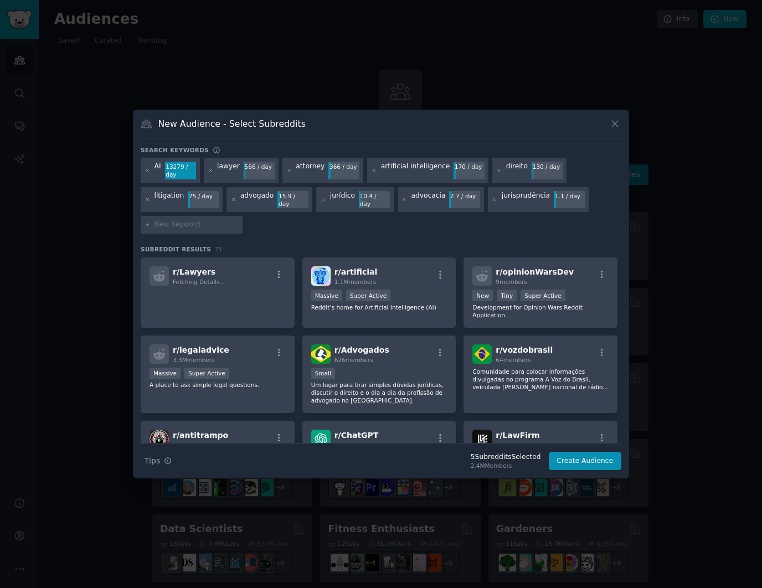
scroll to position [433, 0]
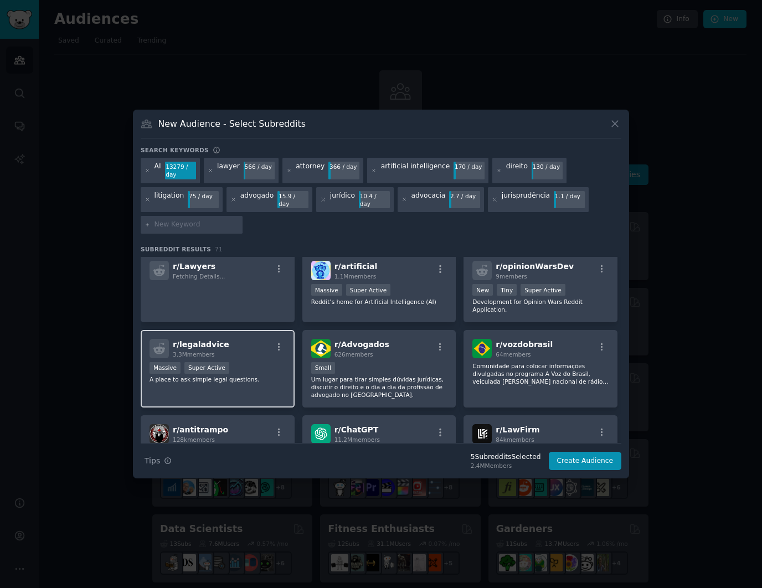
click at [250, 362] on div "Massive Super Active" at bounding box center [218, 369] width 136 height 14
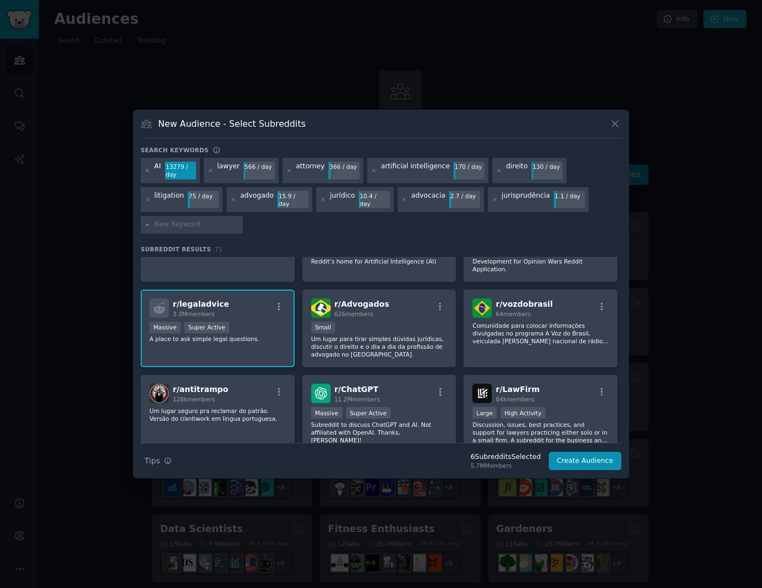
scroll to position [479, 0]
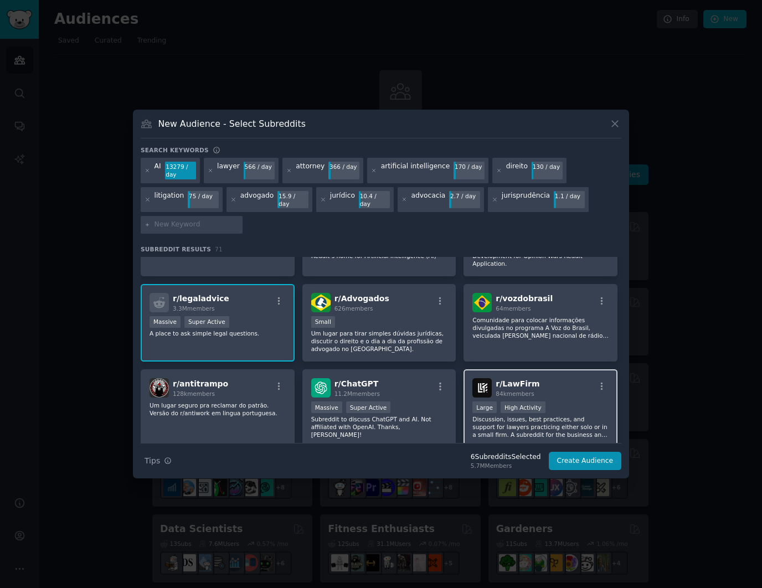
click at [573, 384] on div "r/ LawFirm 84k members" at bounding box center [540, 387] width 136 height 19
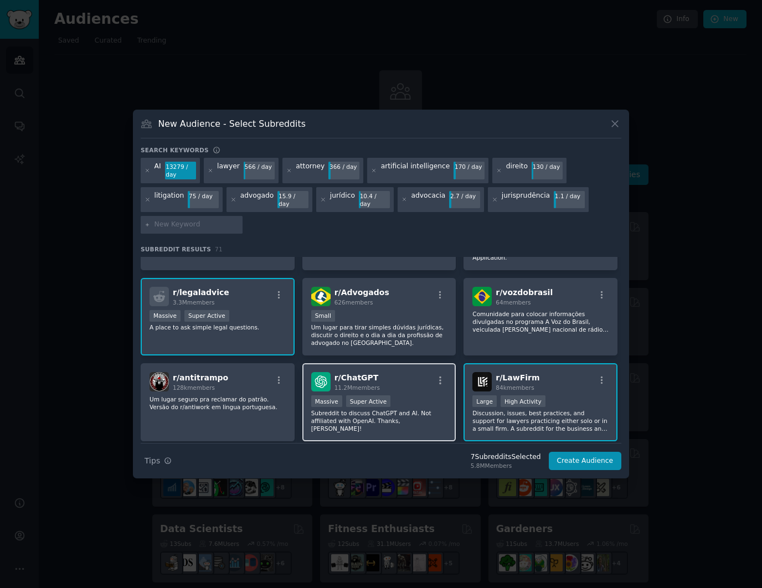
click at [388, 373] on div "r/ ChatGPT 11.2M members" at bounding box center [379, 381] width 136 height 19
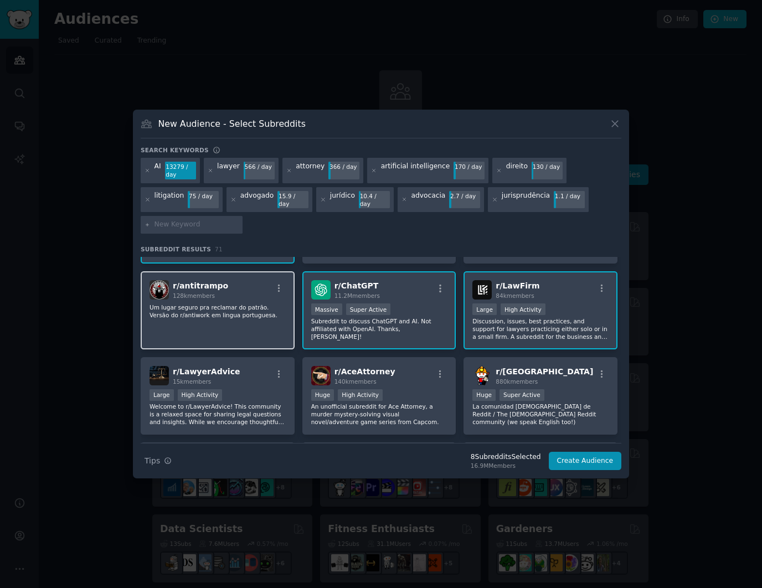
scroll to position [583, 0]
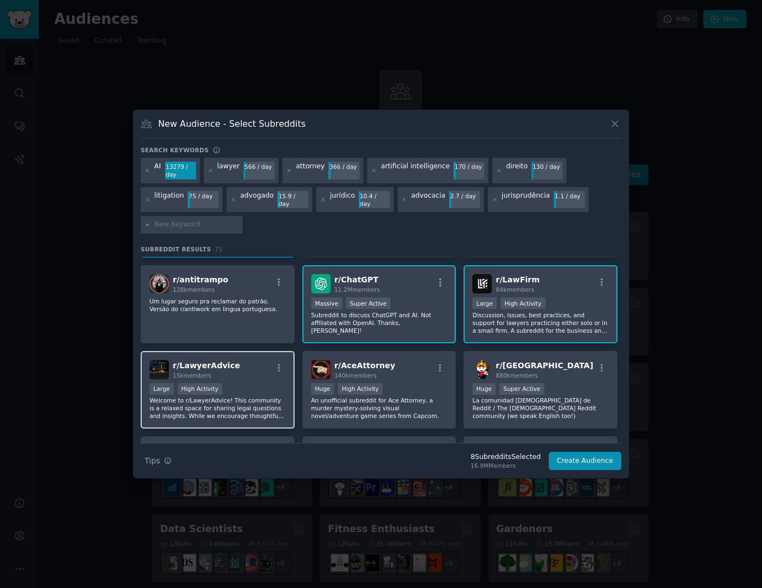
click at [244, 372] on div "r/ LawyerAdvice 15k members Large High Activity Welcome to r/LawyerAdvice! This…" at bounding box center [218, 390] width 154 height 78
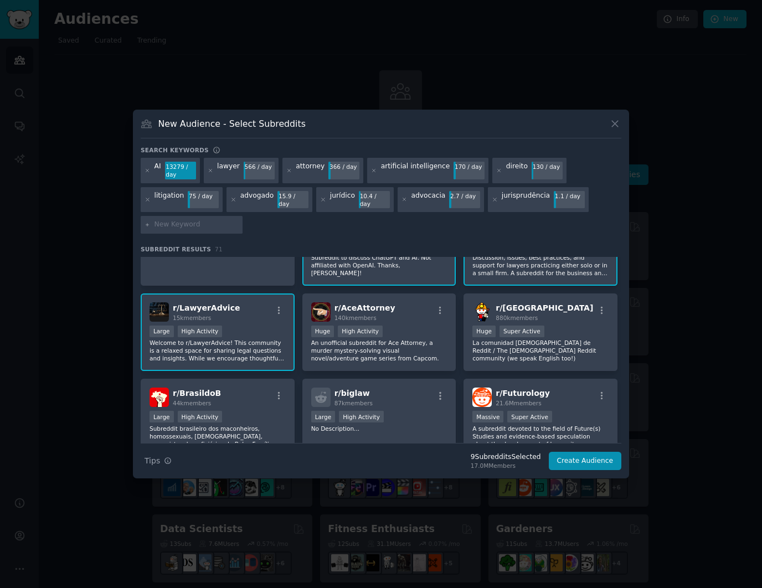
scroll to position [652, 0]
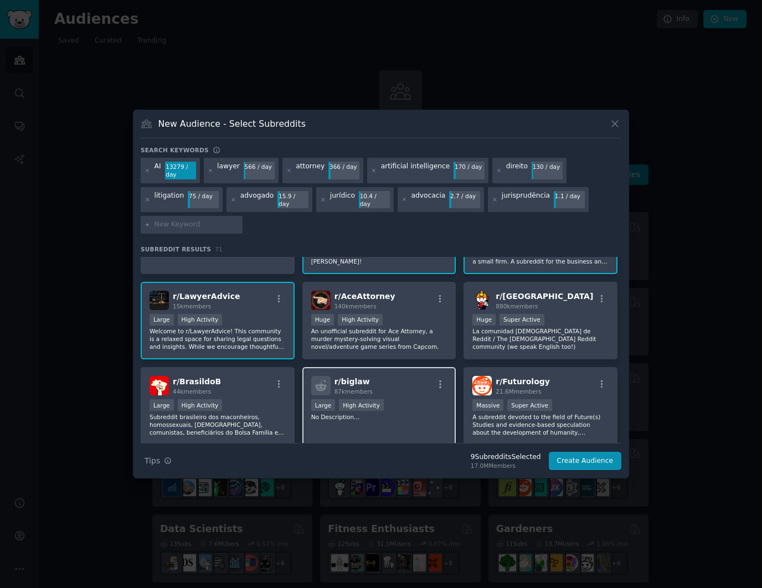
click at [406, 399] on div ">= 80th percentile for submissions / day Large High Activity" at bounding box center [379, 406] width 136 height 14
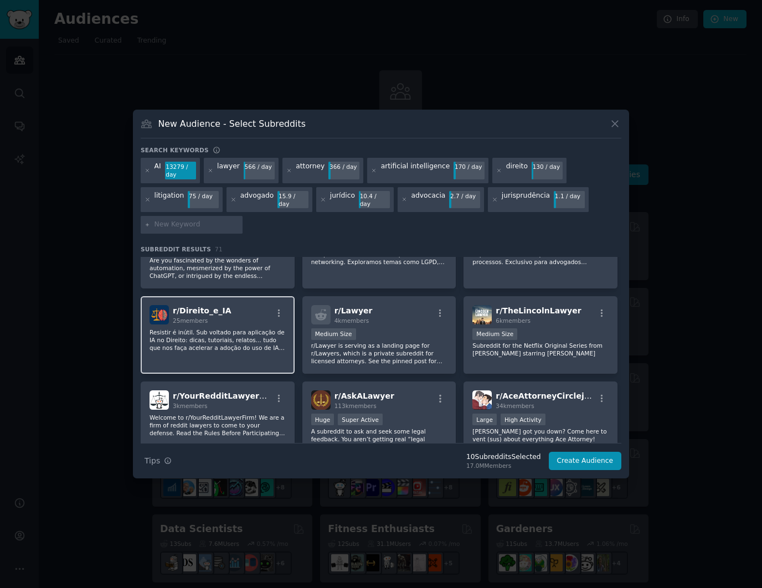
scroll to position [986, 0]
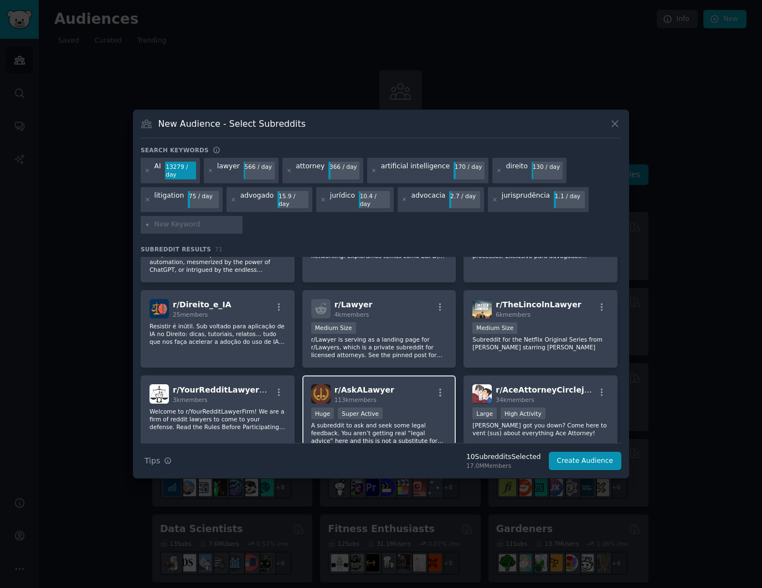
click at [408, 408] on div "Huge Super Active" at bounding box center [379, 415] width 136 height 14
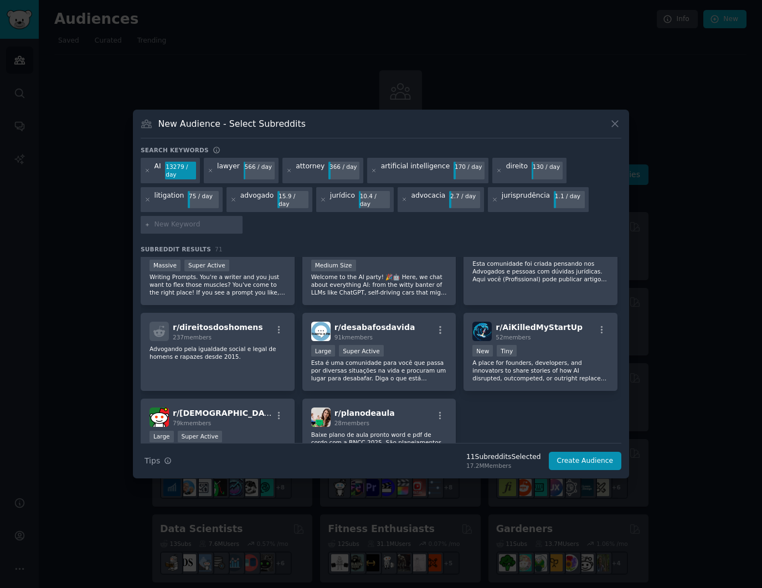
scroll to position [1853, 0]
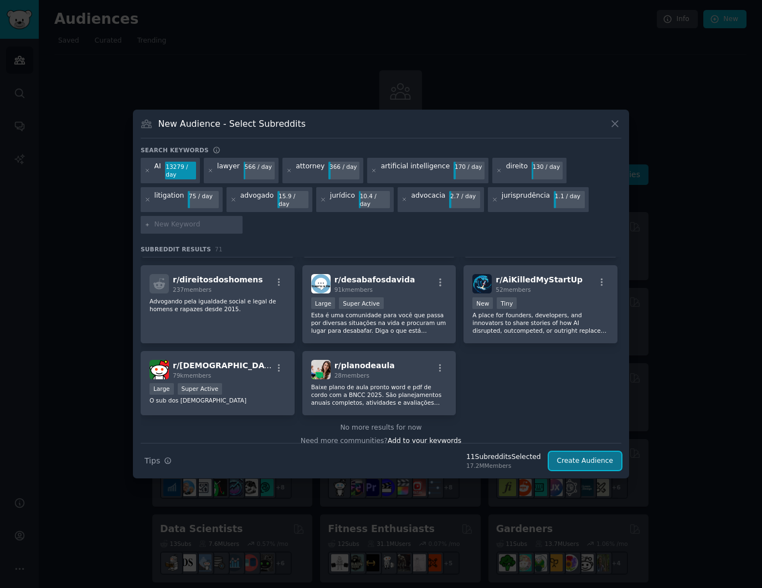
click at [587, 457] on button "Create Audience" at bounding box center [585, 461] width 73 height 19
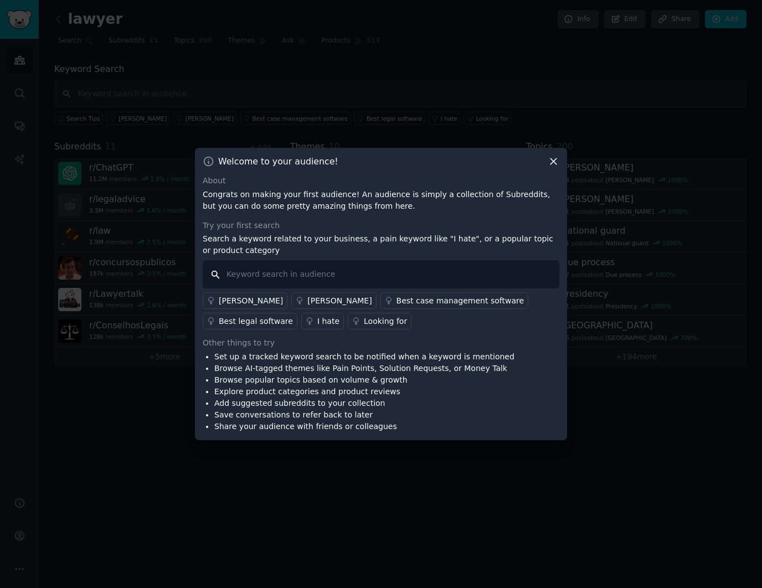
click at [271, 273] on input "text" at bounding box center [381, 274] width 357 height 28
paste input "Really struggling with"
type input "Really struggling with"
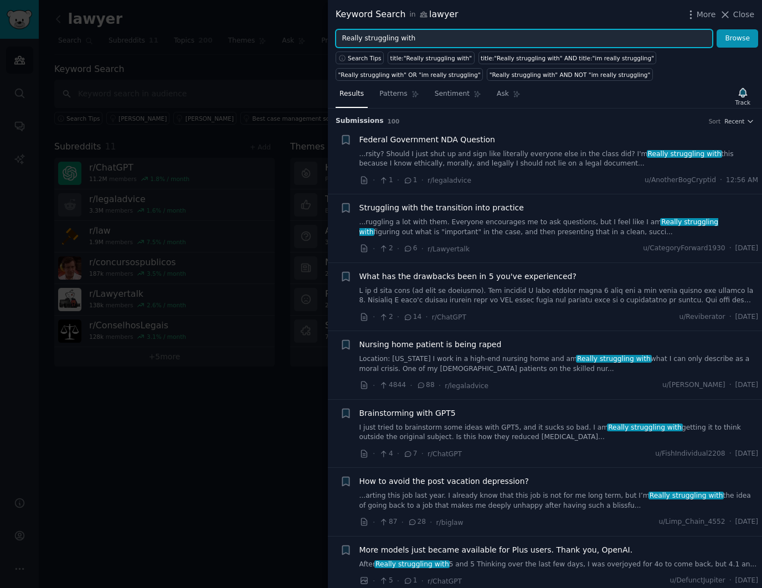
click at [437, 38] on input "Really struggling with" at bounding box center [524, 38] width 377 height 19
paste input "I wish there was an AI that"
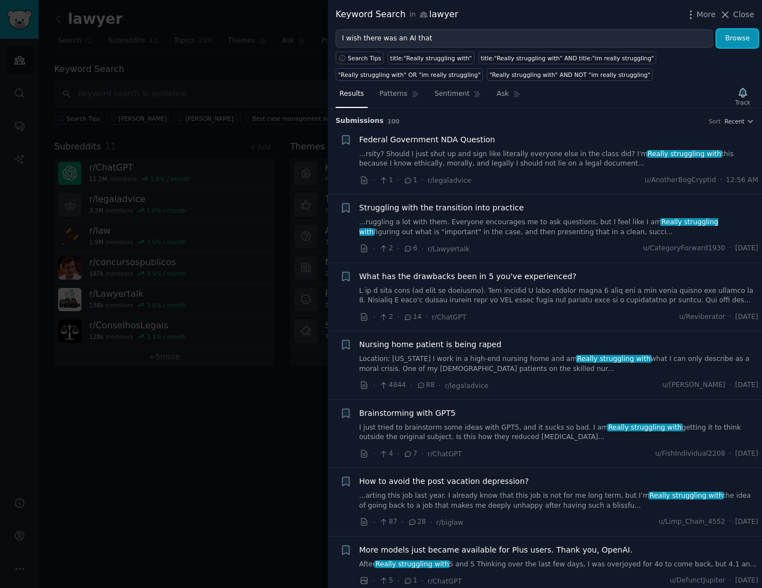
drag, startPoint x: 726, startPoint y: 37, endPoint x: 698, endPoint y: 41, distance: 27.4
click at [726, 37] on button "Browse" at bounding box center [738, 38] width 42 height 19
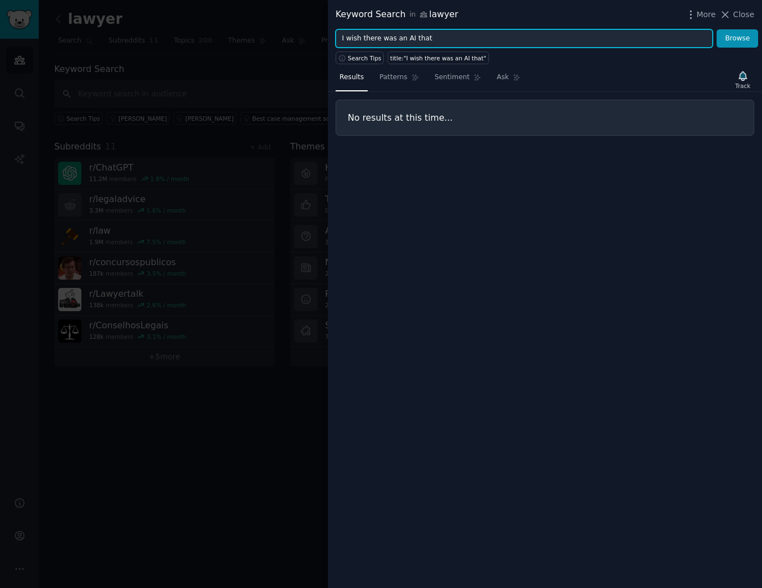
click at [400, 36] on input "I wish there was an AI that" at bounding box center [524, 38] width 377 height 19
type input "AI"
click at [717, 29] on button "Browse" at bounding box center [738, 38] width 42 height 19
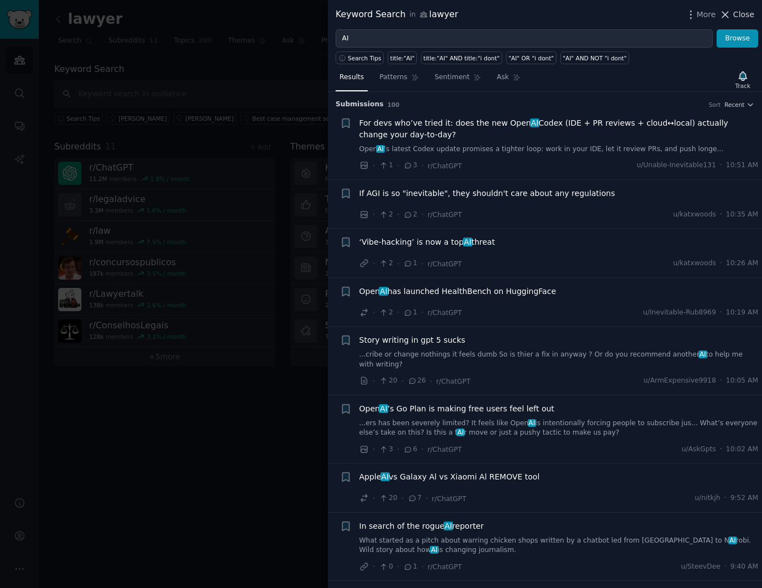
click at [746, 12] on span "Close" at bounding box center [743, 15] width 21 height 12
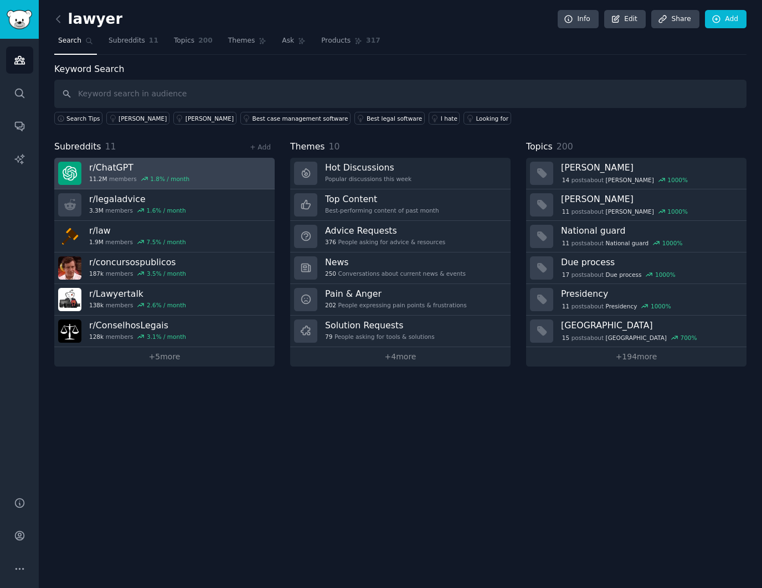
click at [254, 167] on link "r/ ChatGPT 11.2M members 1.8 % / month" at bounding box center [164, 174] width 220 height 32
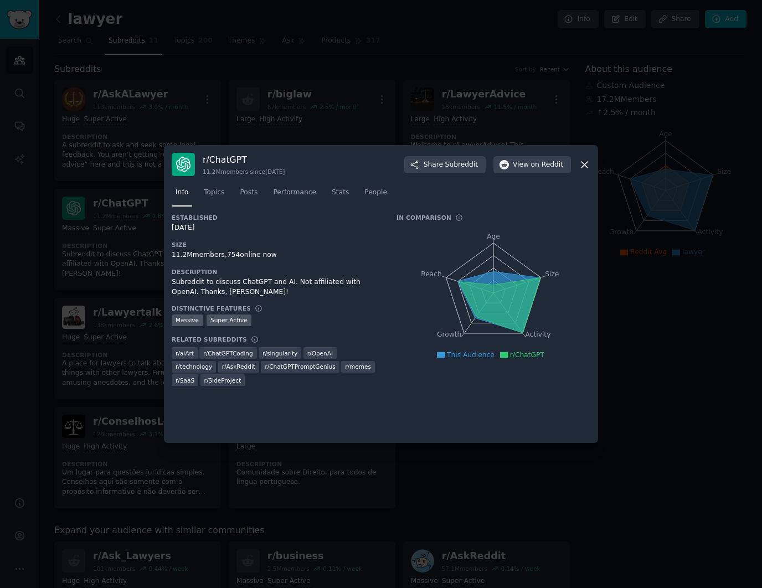
click at [581, 163] on icon at bounding box center [585, 165] width 12 height 12
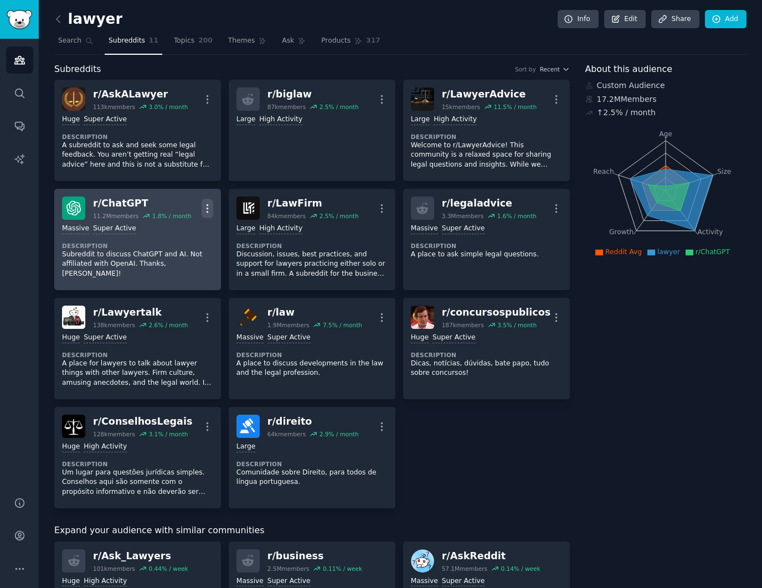
click at [209, 210] on icon "button" at bounding box center [208, 209] width 12 height 12
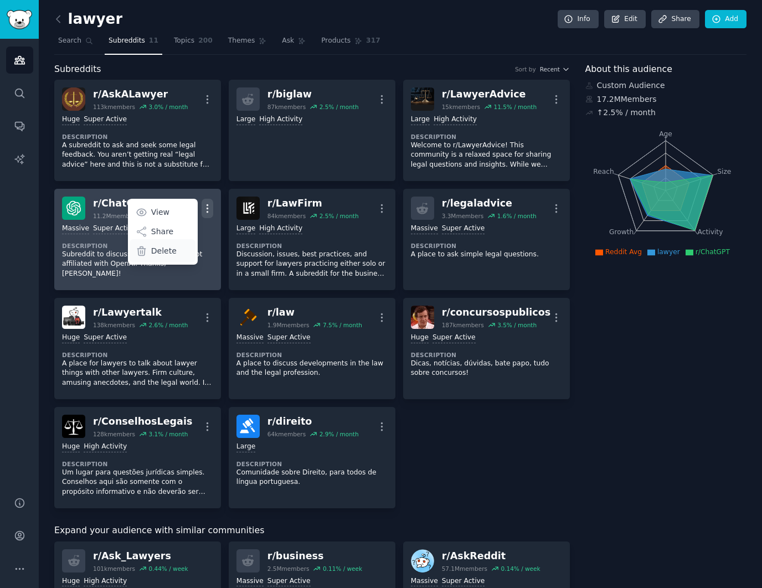
click at [152, 249] on p "Delete" at bounding box center [163, 251] width 25 height 12
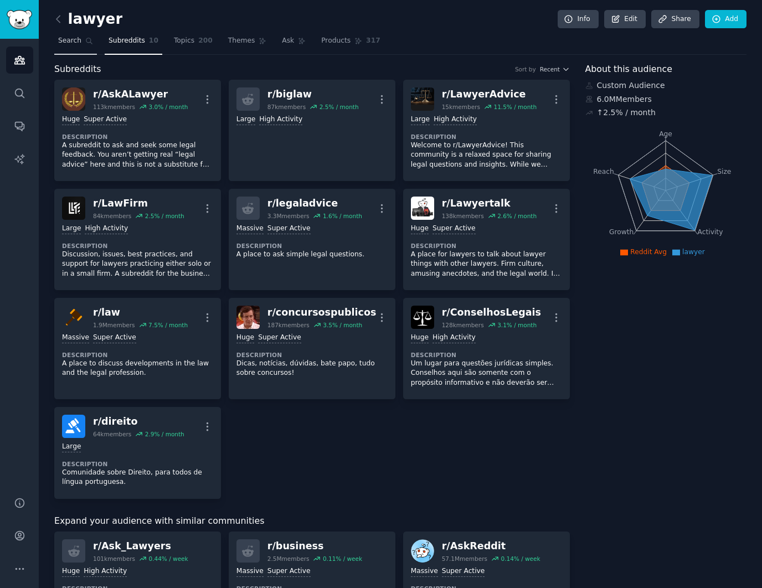
click at [64, 40] on span "Search" at bounding box center [69, 41] width 23 height 10
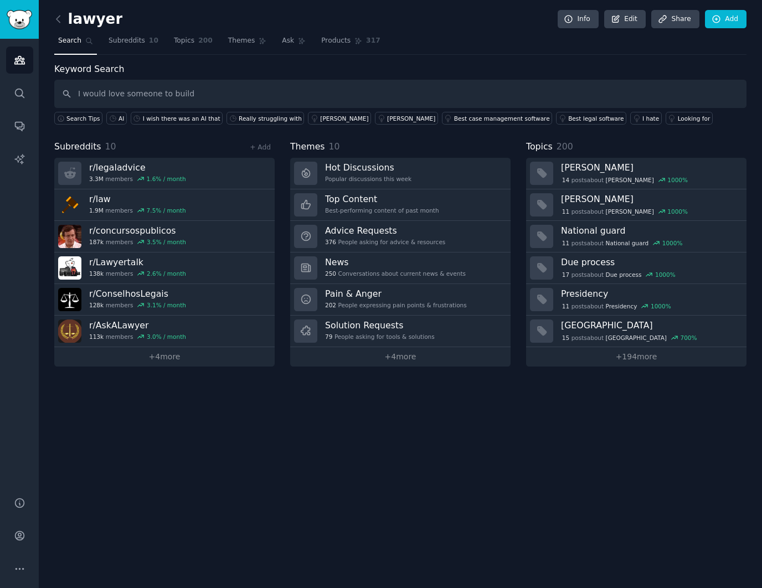
type input "I would love someone to build"
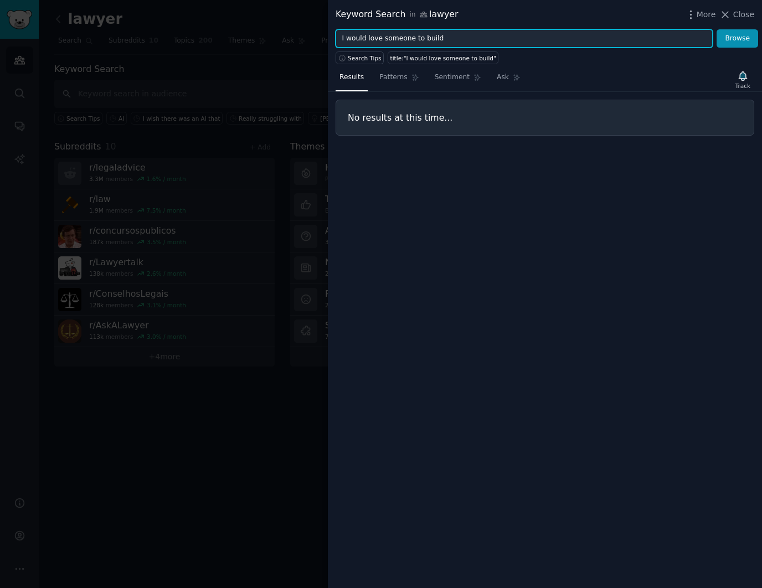
click at [420, 39] on input "I would love someone to build" at bounding box center [524, 38] width 377 height 19
type input "AI"
click at [717, 29] on button "Browse" at bounding box center [738, 38] width 42 height 19
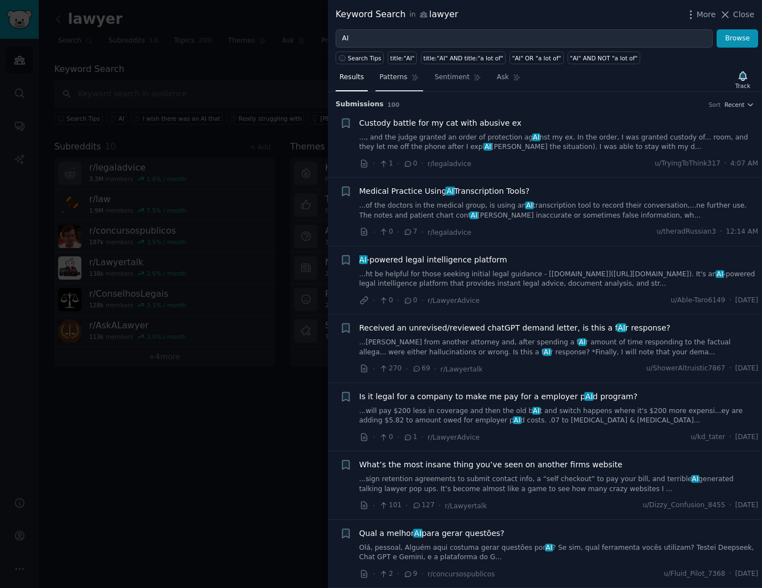
click at [391, 75] on span "Patterns" at bounding box center [393, 78] width 28 height 10
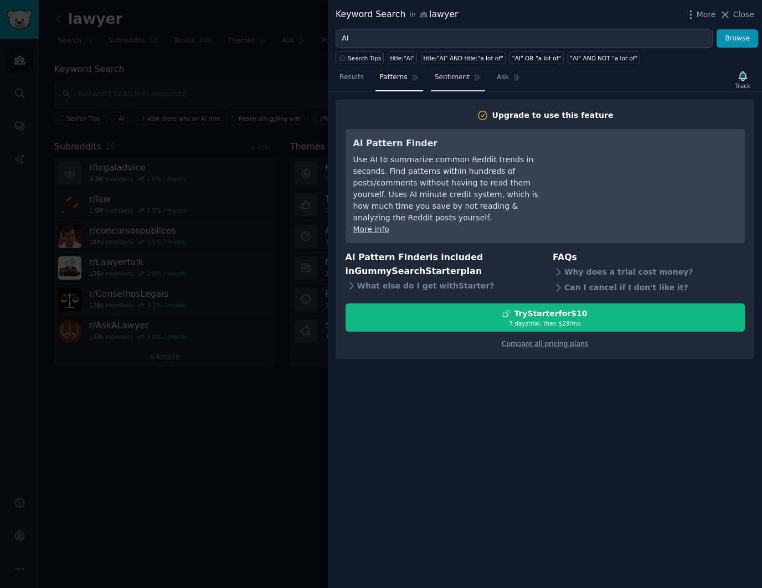
click at [464, 81] on span "Sentiment" at bounding box center [452, 78] width 35 height 10
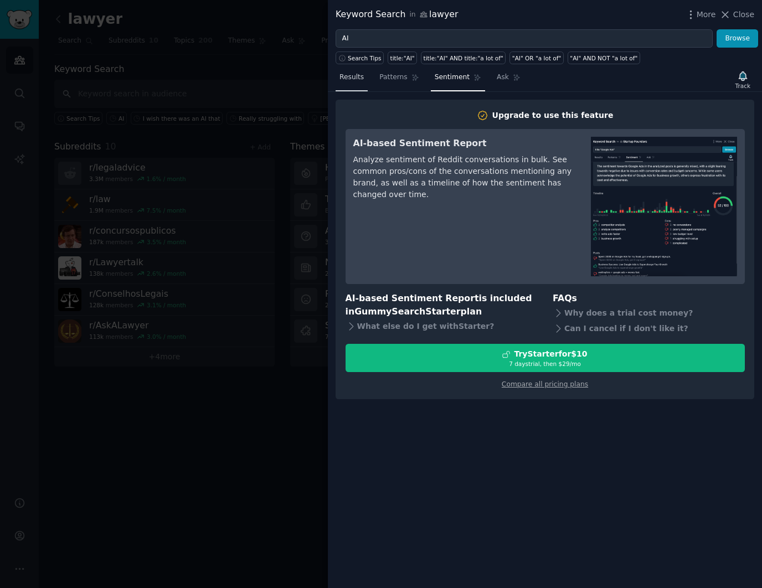
click at [348, 80] on span "Results" at bounding box center [352, 78] width 24 height 10
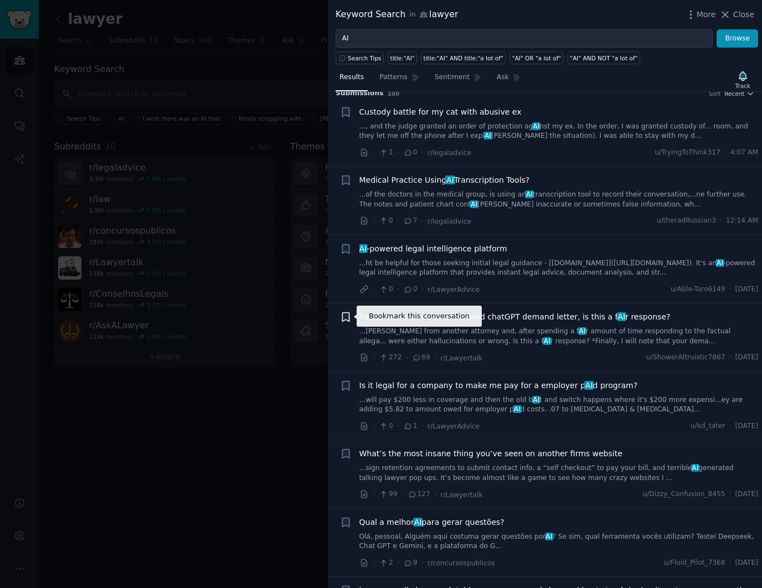
scroll to position [43, 0]
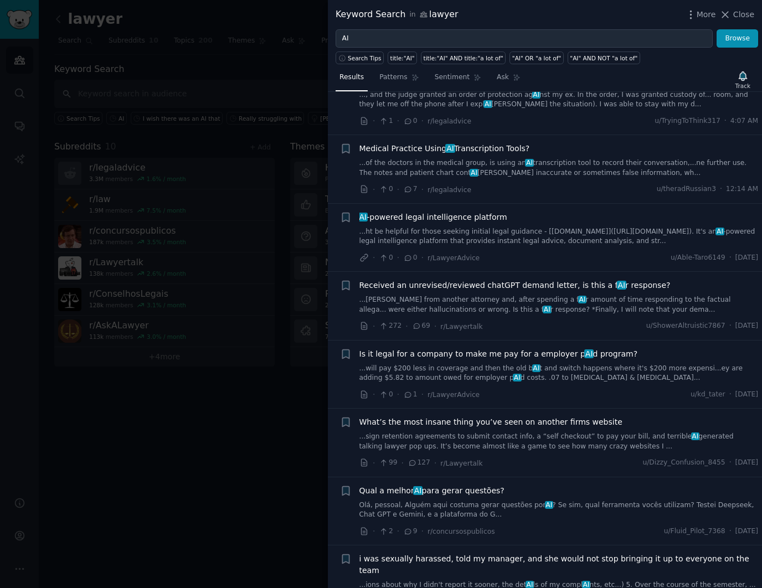
click at [345, 440] on div "+" at bounding box center [346, 443] width 12 height 53
click at [398, 423] on span "What’s the most insane thing you’ve seen on another firms website" at bounding box center [490, 423] width 263 height 12
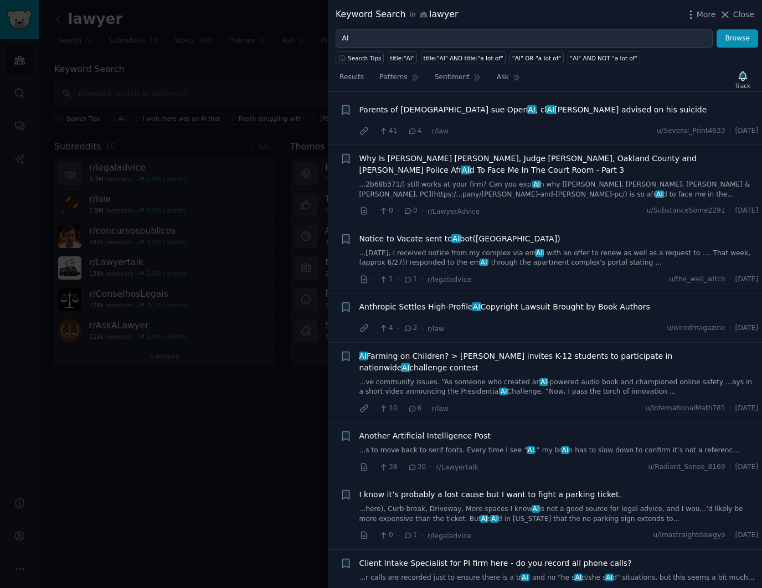
scroll to position [803, 0]
